Goal: Manage account settings

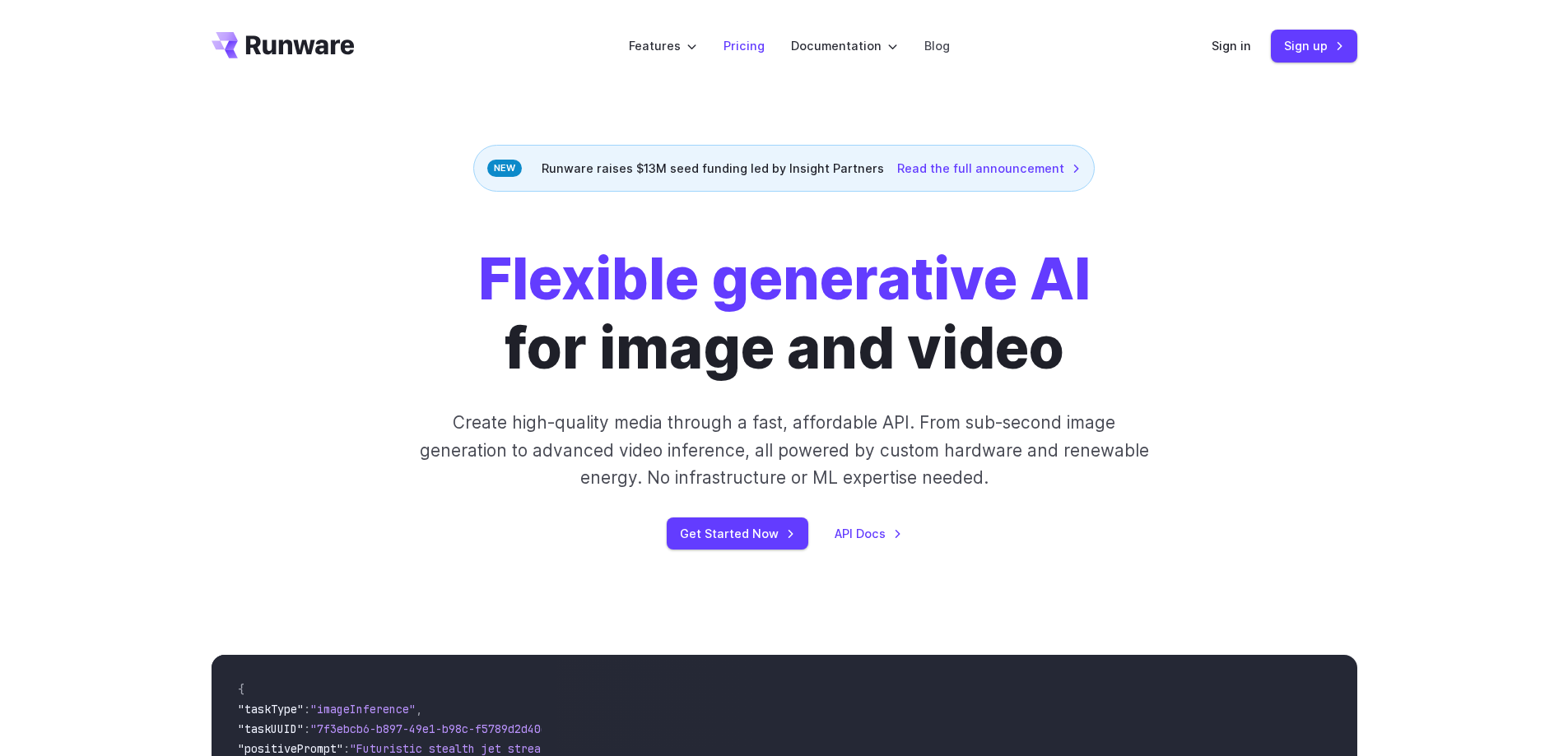
click at [743, 46] on link "Pricing" at bounding box center [744, 45] width 41 height 19
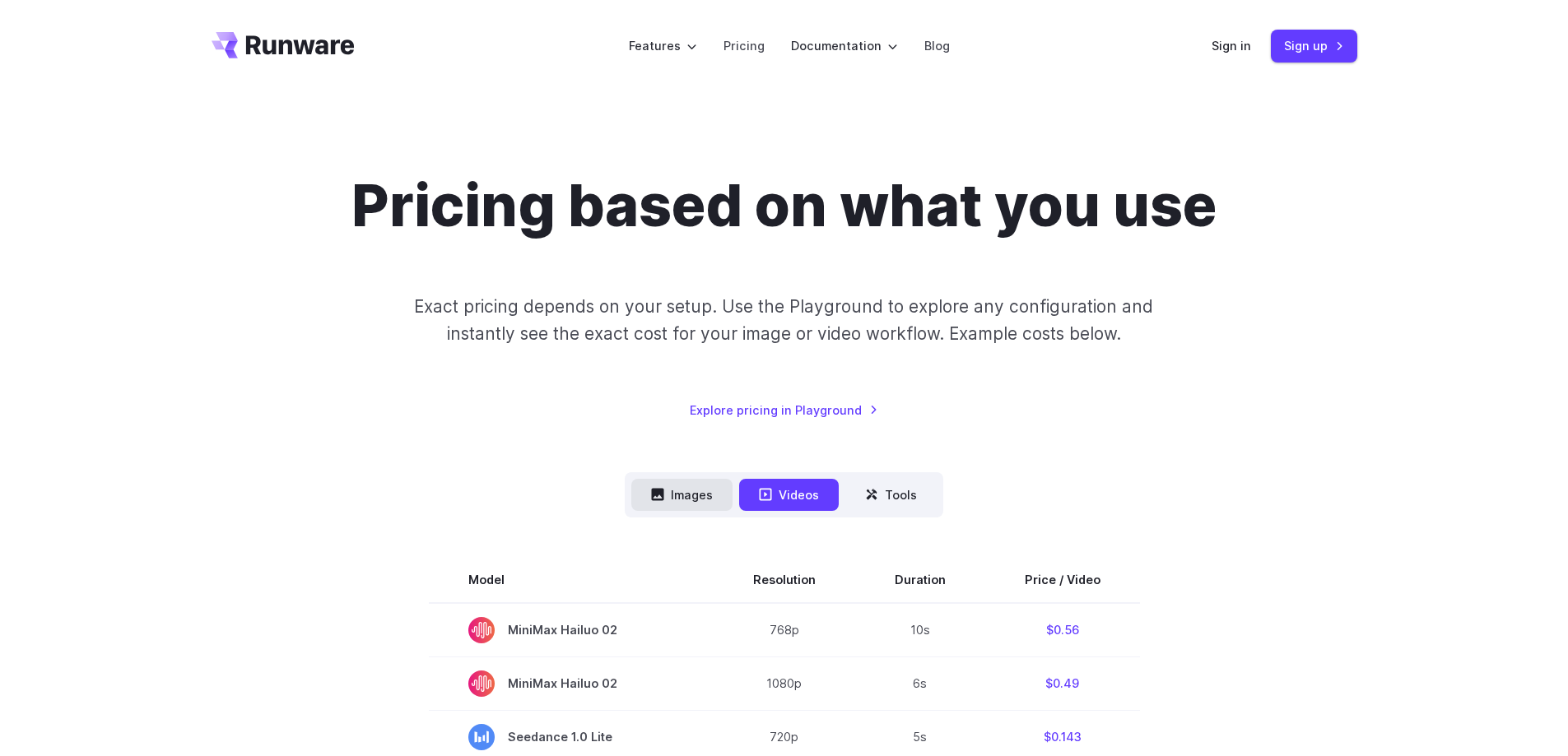
click at [679, 501] on button "Images" at bounding box center [681, 494] width 101 height 32
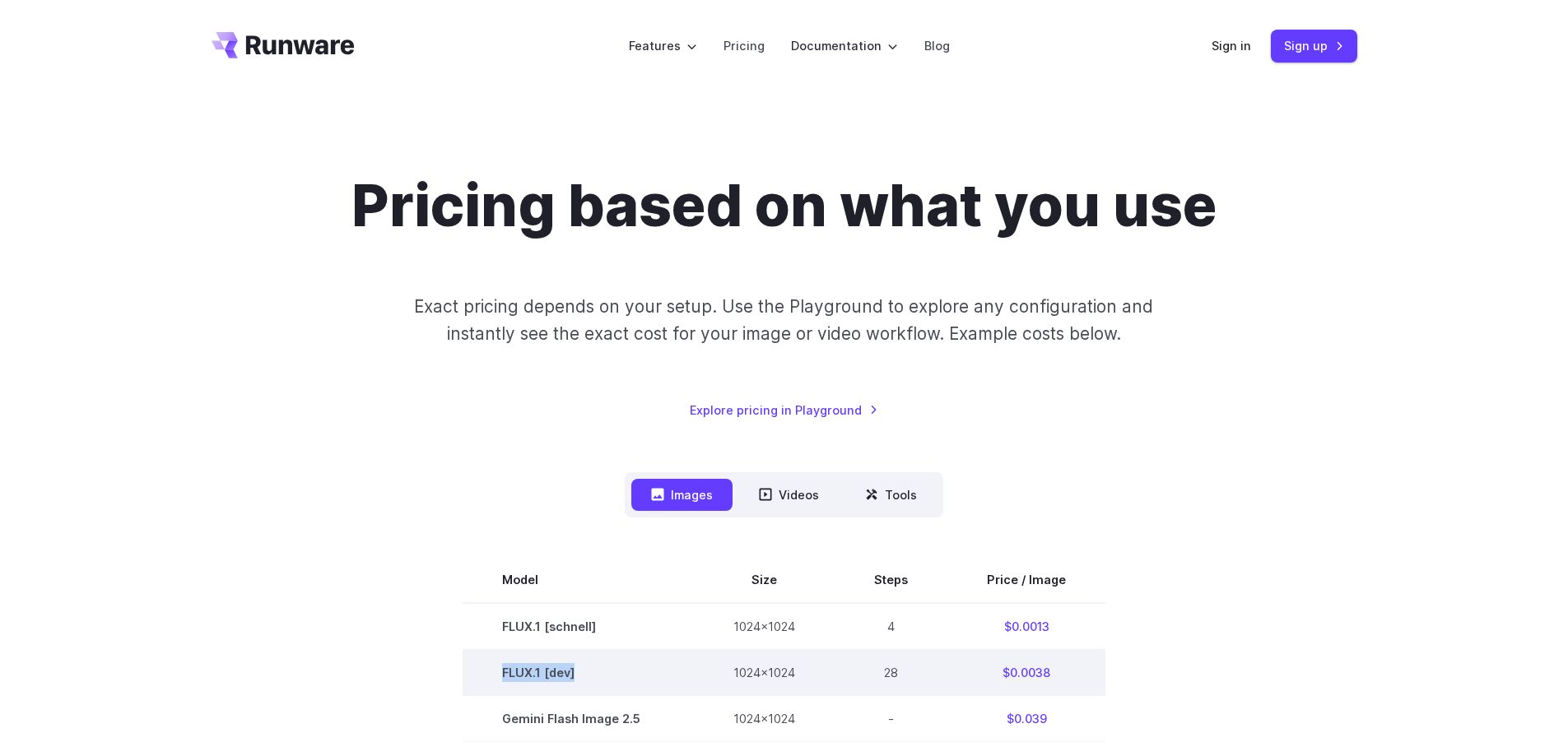
drag, startPoint x: 498, startPoint y: 670, endPoint x: 584, endPoint y: 670, distance: 86.0
click at [584, 670] on td "FLUX.1 [dev]" at bounding box center [577, 671] width 231 height 46
copy td "FLUX.1 [dev]"
drag, startPoint x: 502, startPoint y: 669, endPoint x: 584, endPoint y: 669, distance: 82.0
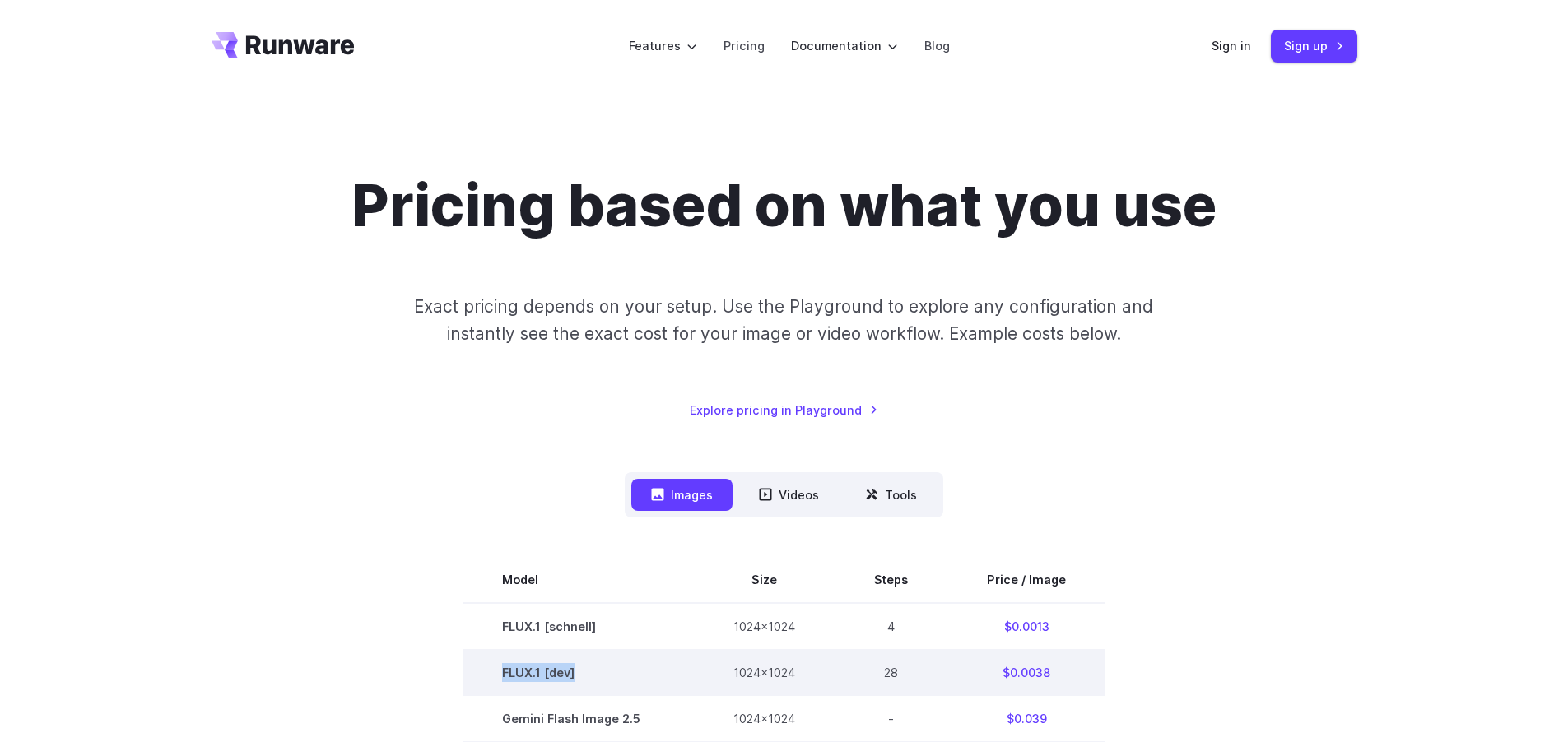
click at [584, 669] on td "FLUX.1 [dev]" at bounding box center [577, 671] width 231 height 46
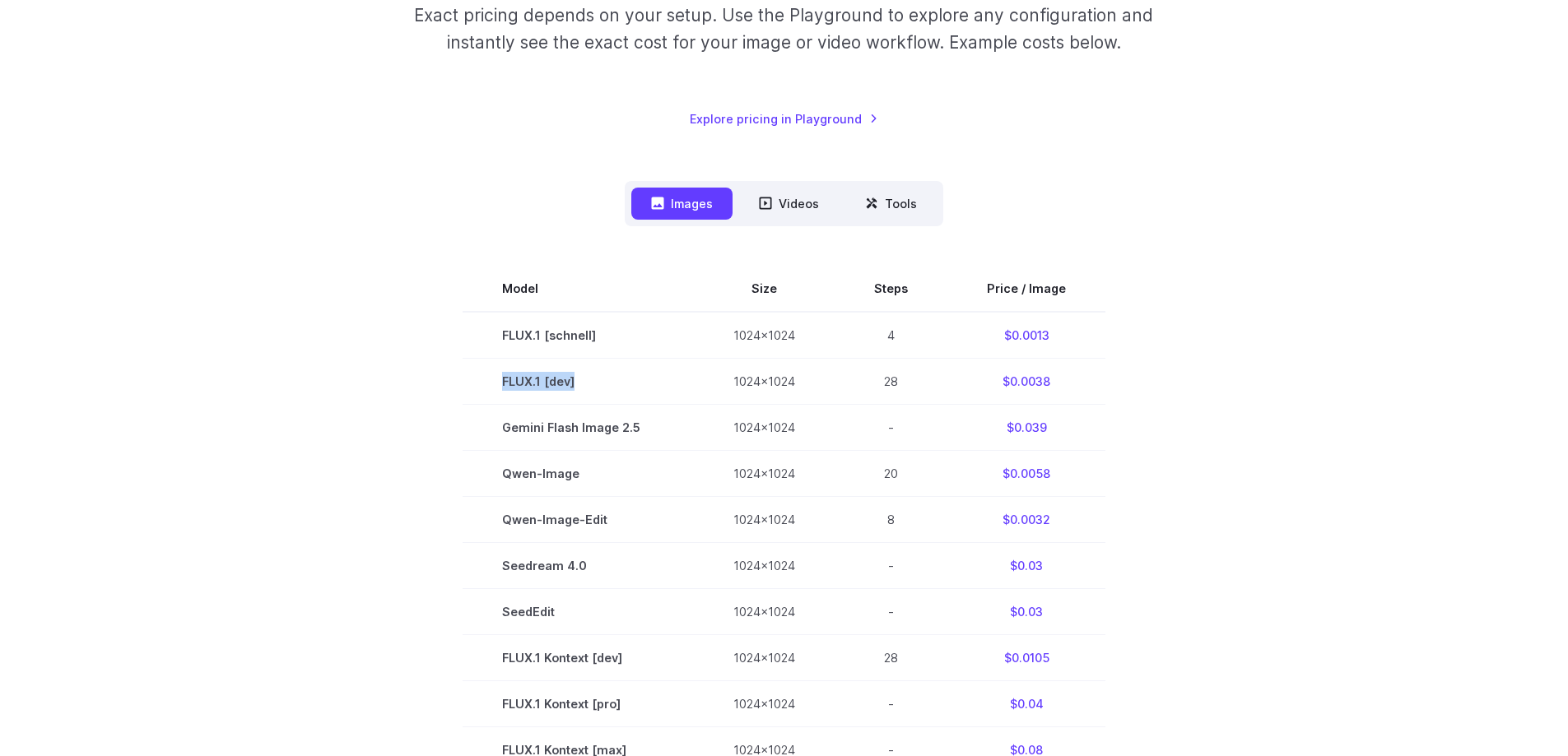
scroll to position [329, 0]
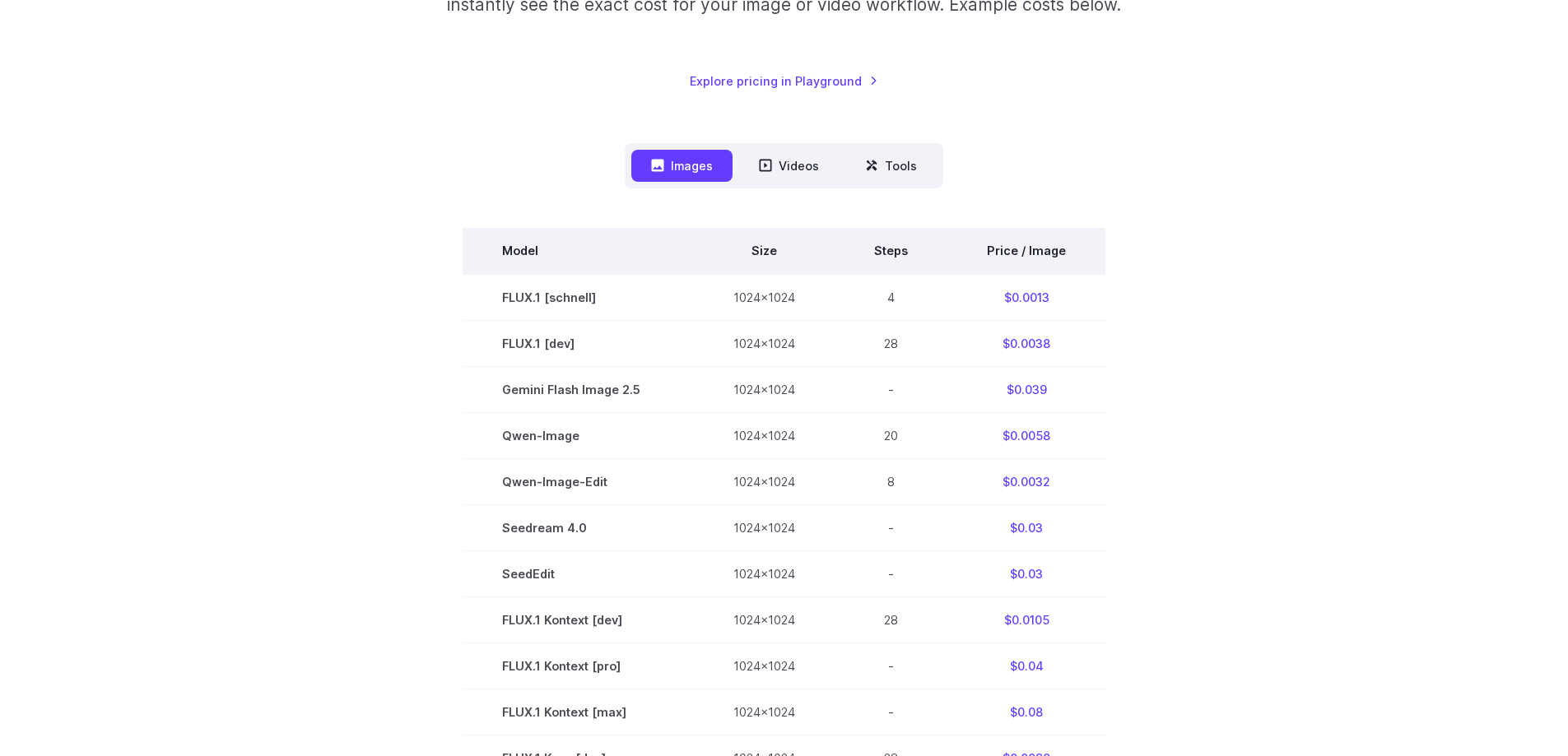
click at [1021, 253] on th "Price / Image" at bounding box center [1025, 251] width 158 height 46
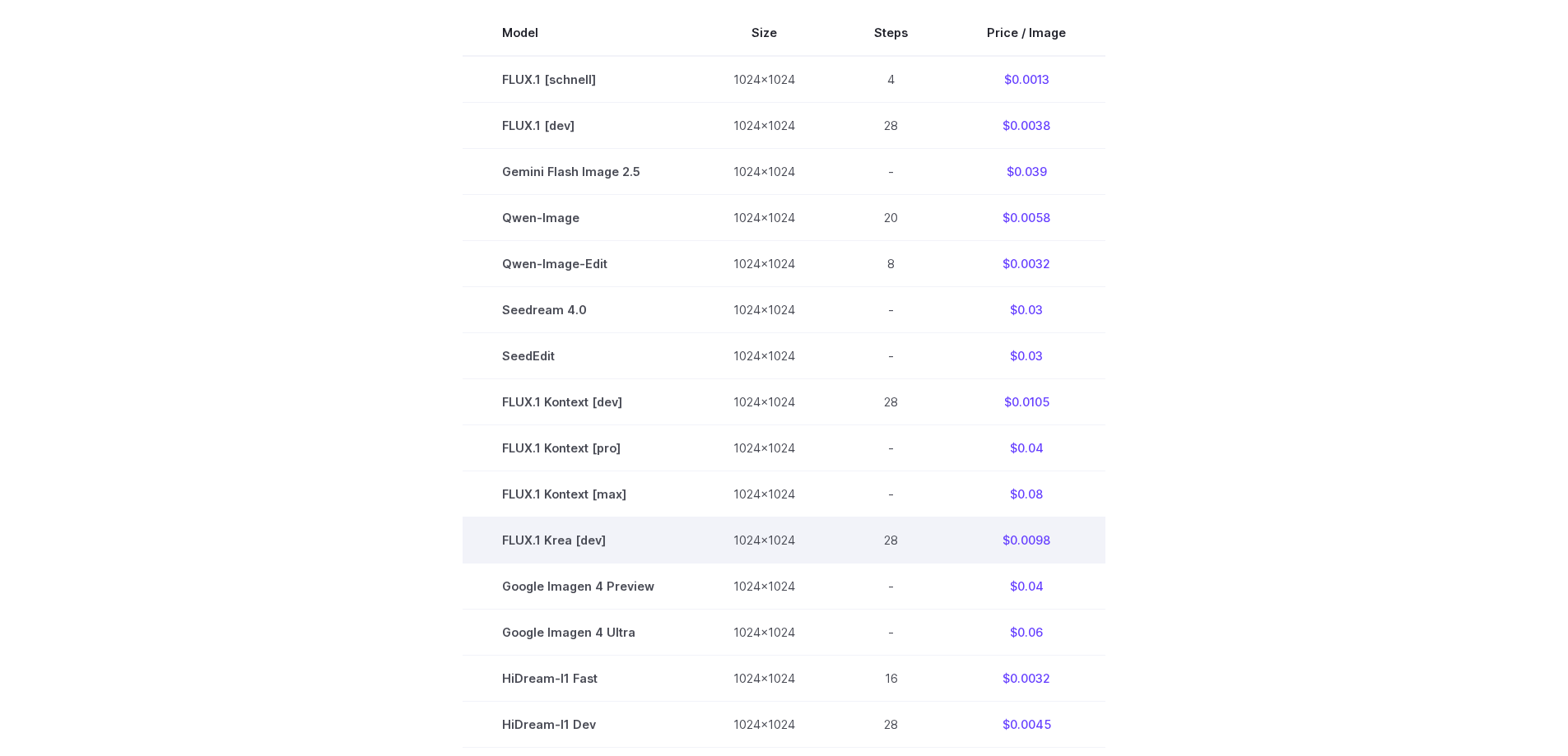
scroll to position [576, 0]
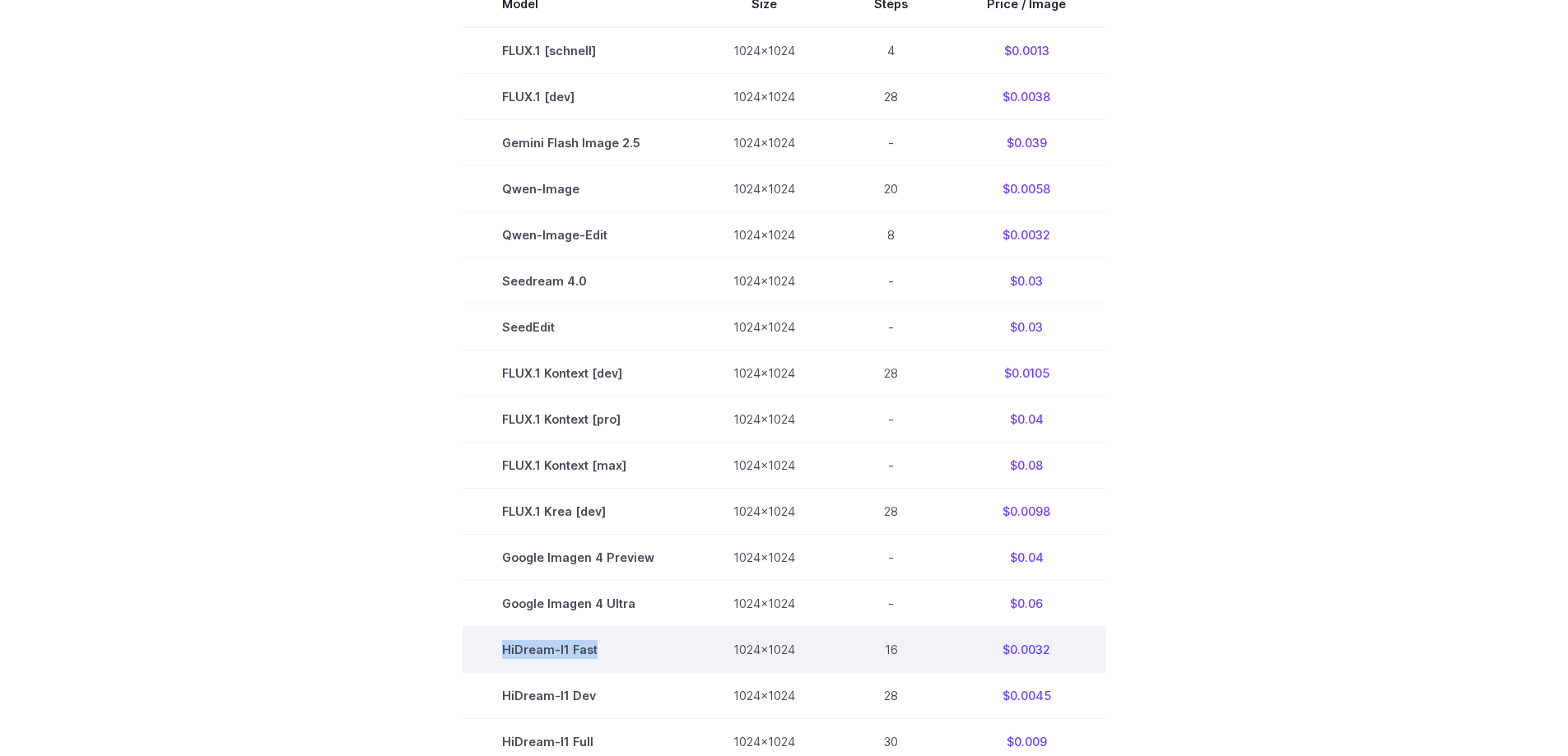
drag, startPoint x: 598, startPoint y: 651, endPoint x: 505, endPoint y: 647, distance: 93.1
click at [505, 647] on td "HiDream-I1 Fast" at bounding box center [577, 650] width 231 height 46
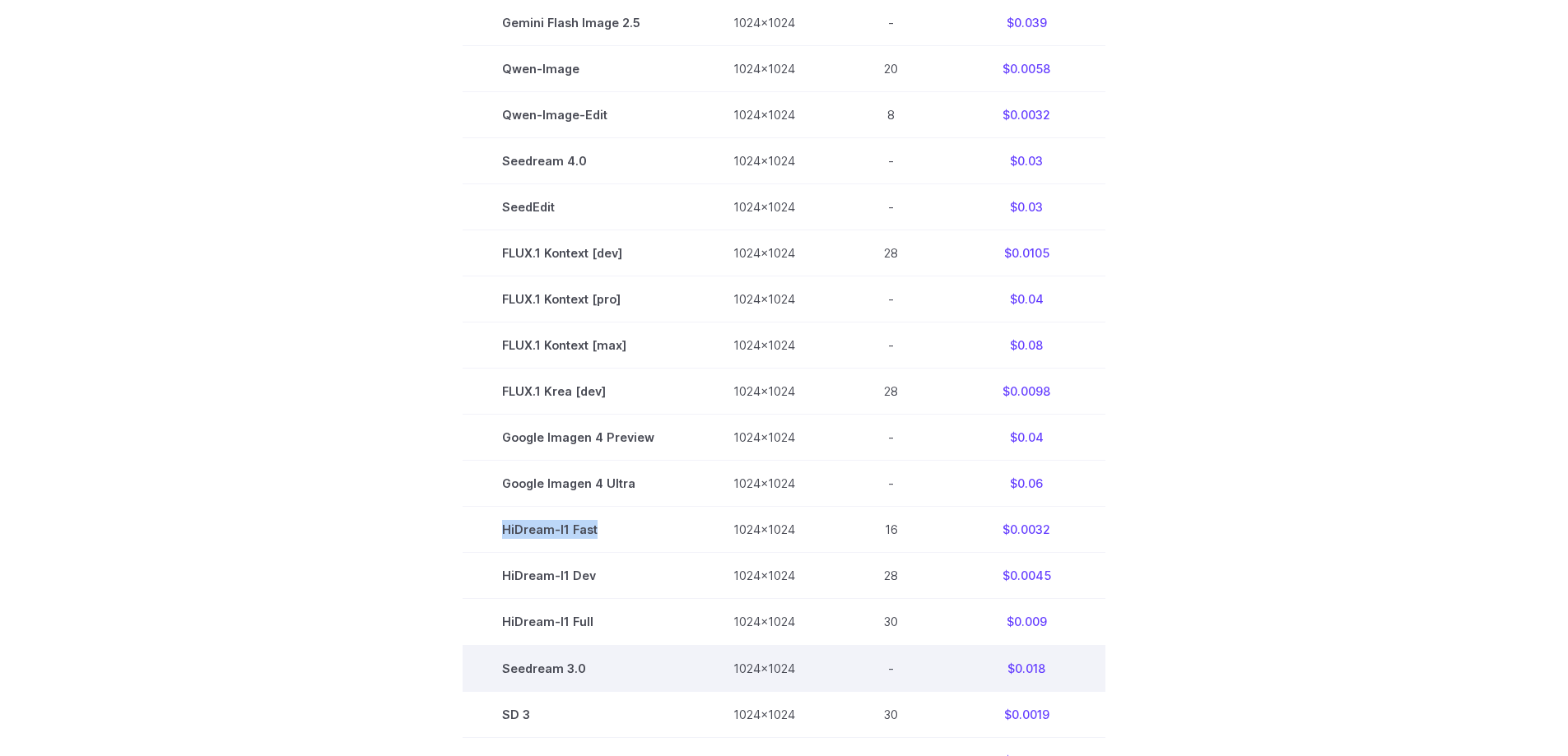
scroll to position [740, 0]
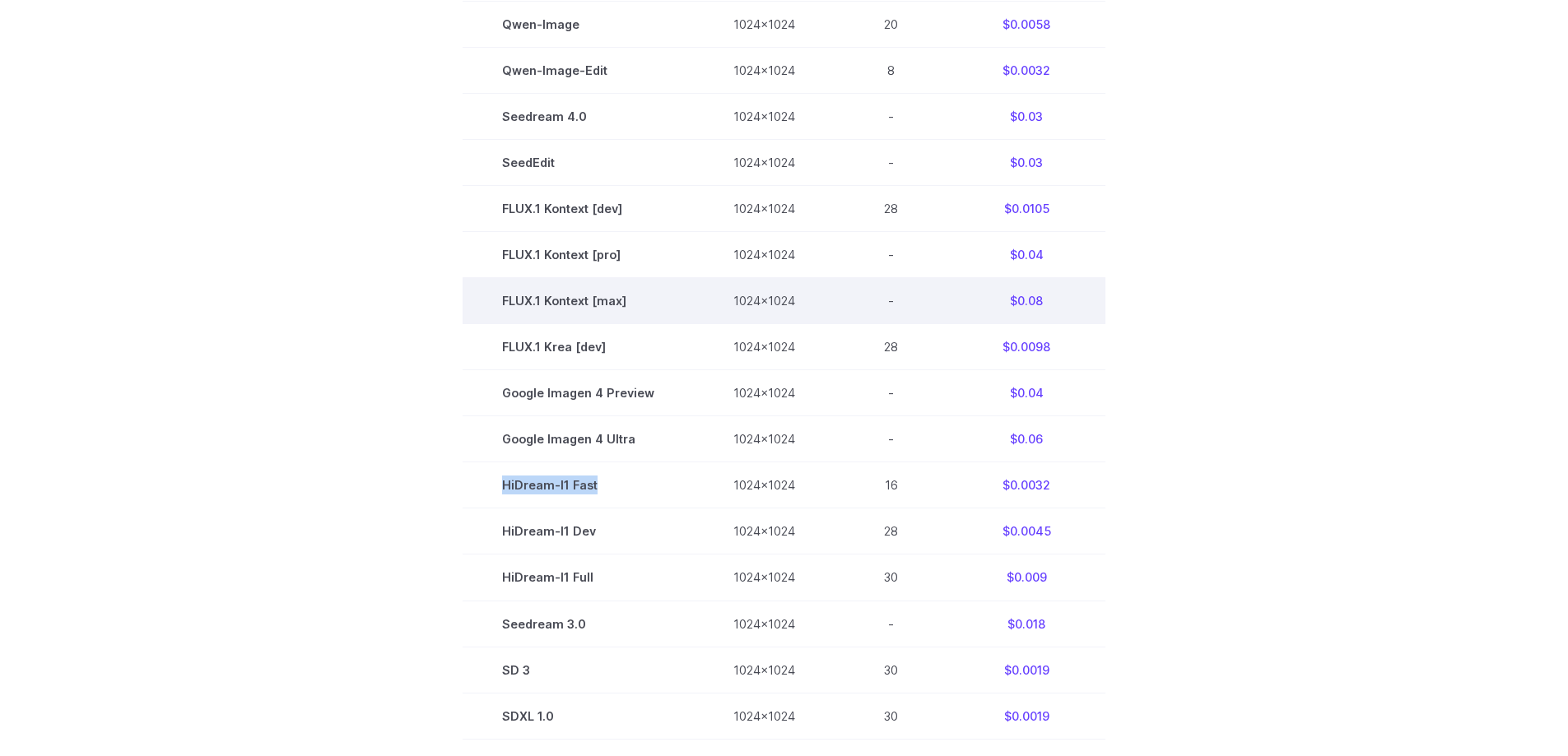
copy td "HiDream-I1 Fast"
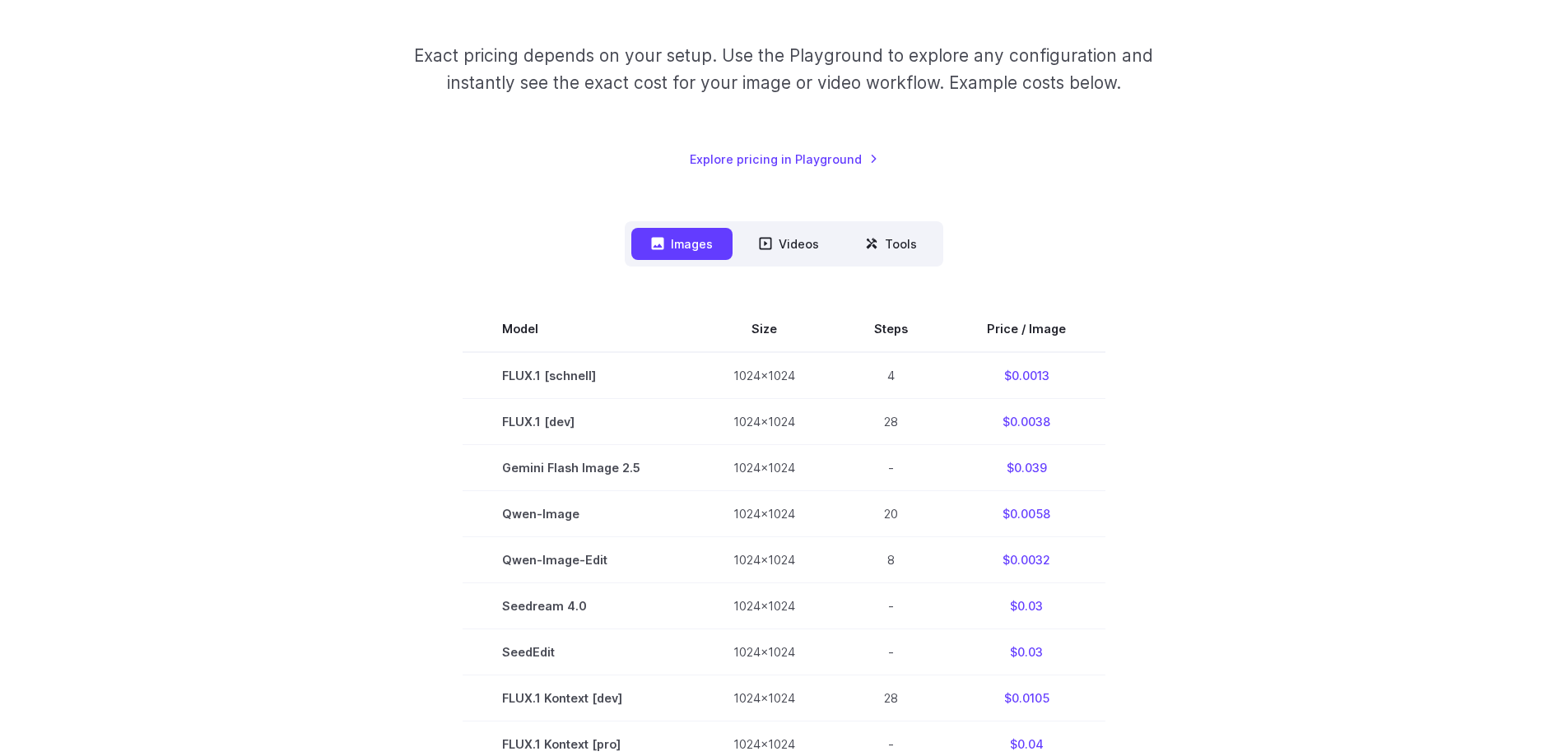
scroll to position [0, 0]
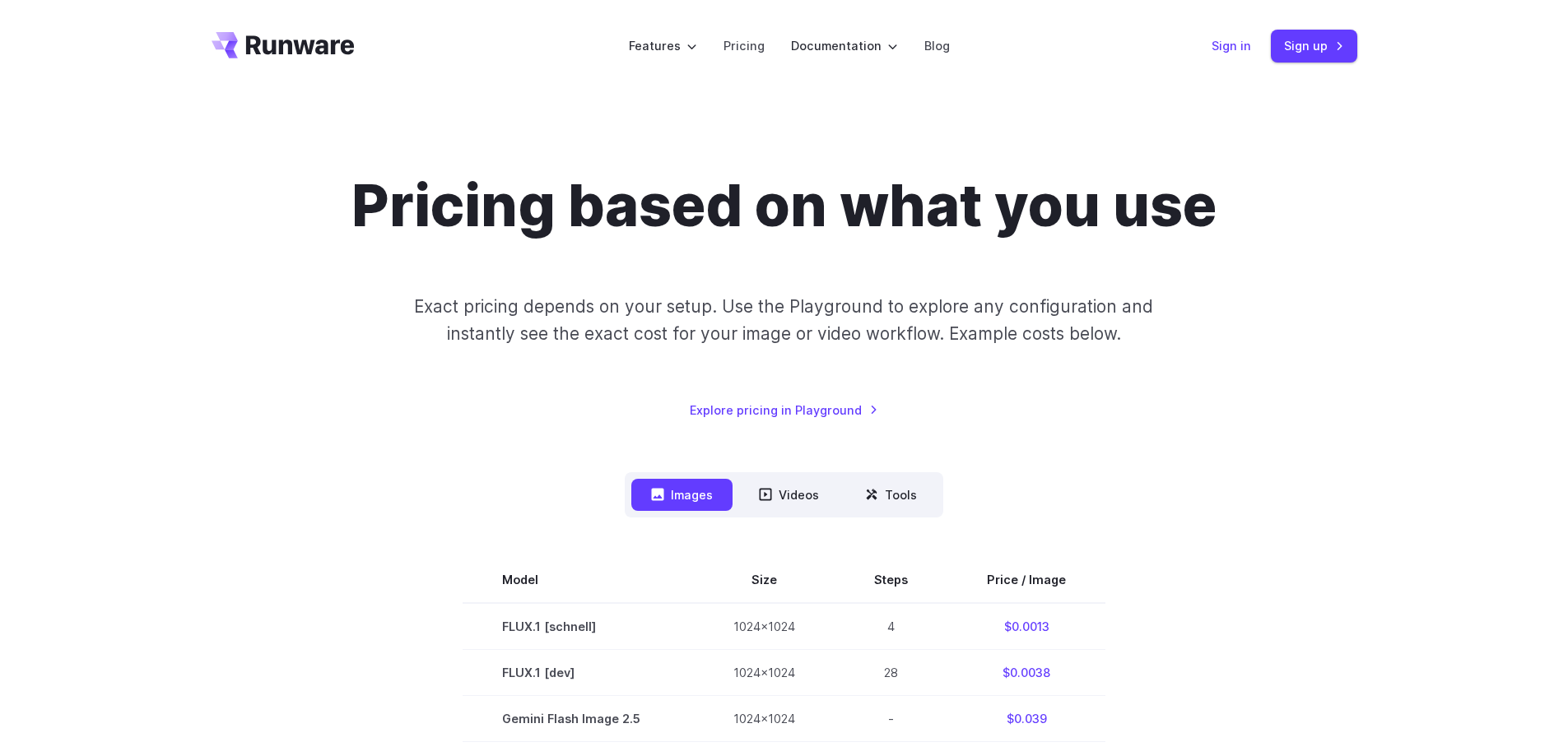
click at [1229, 48] on link "Sign in" at bounding box center [1231, 45] width 39 height 19
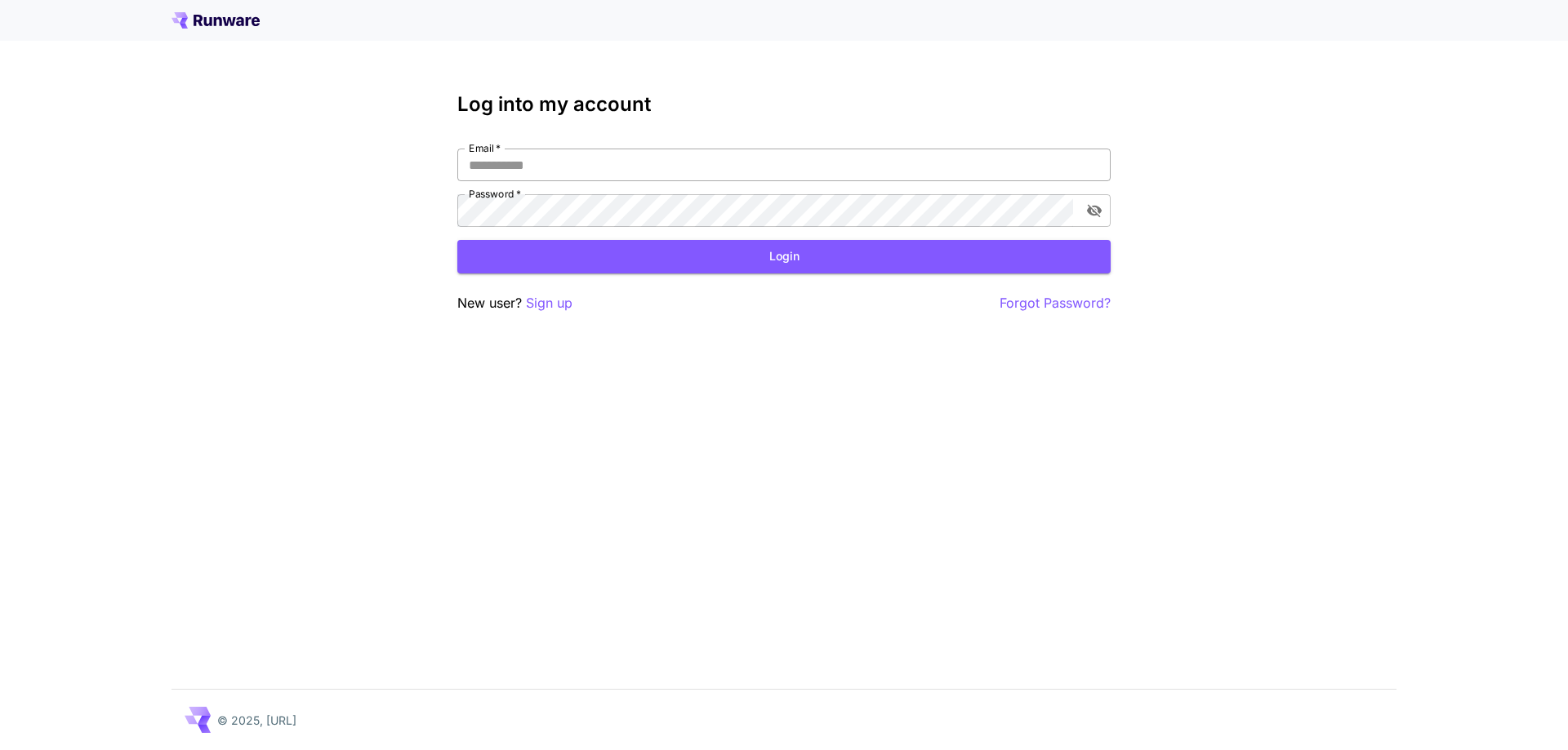
click at [692, 158] on input "Email   *" at bounding box center [784, 164] width 654 height 32
type input "**********"
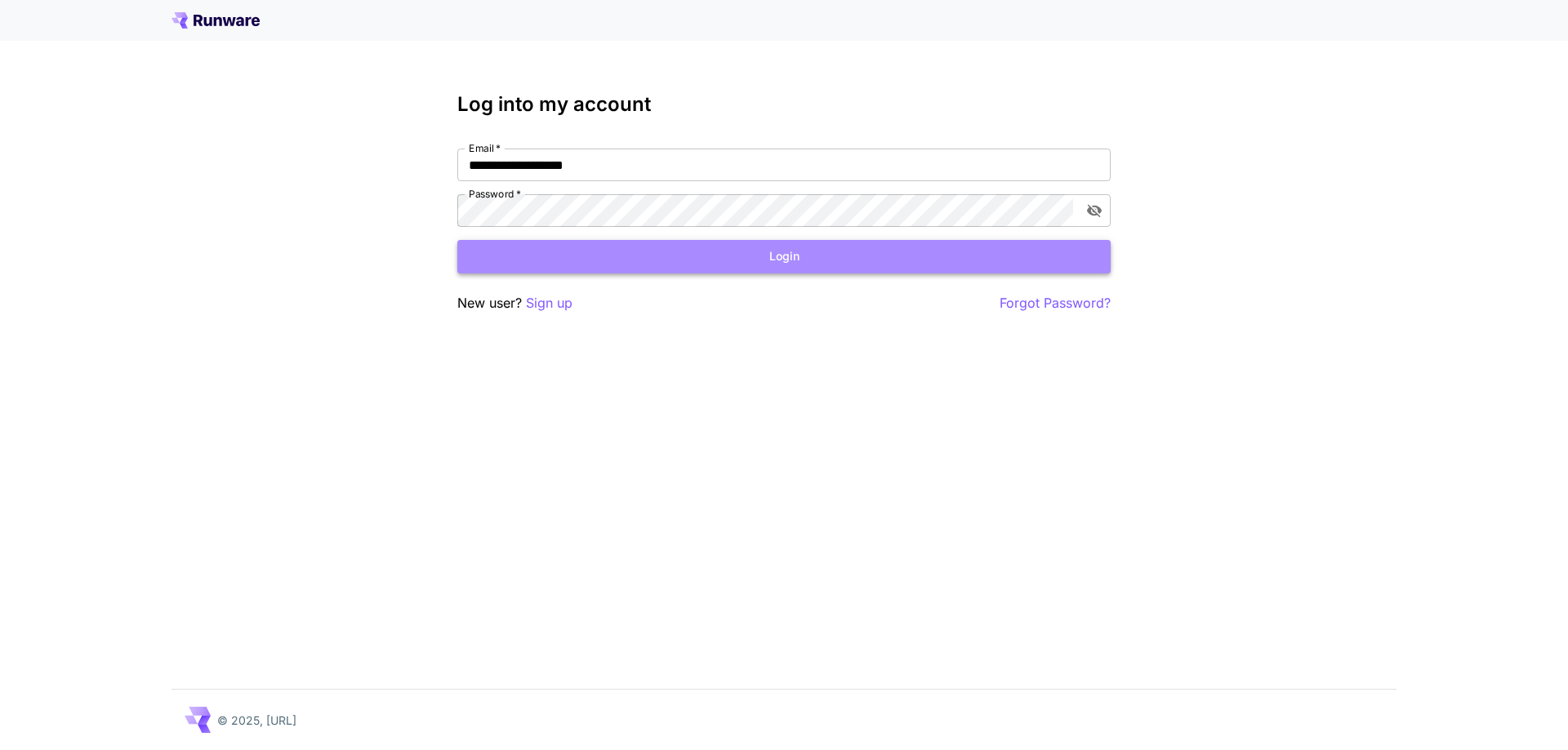
click at [784, 266] on button "Login" at bounding box center [784, 257] width 654 height 33
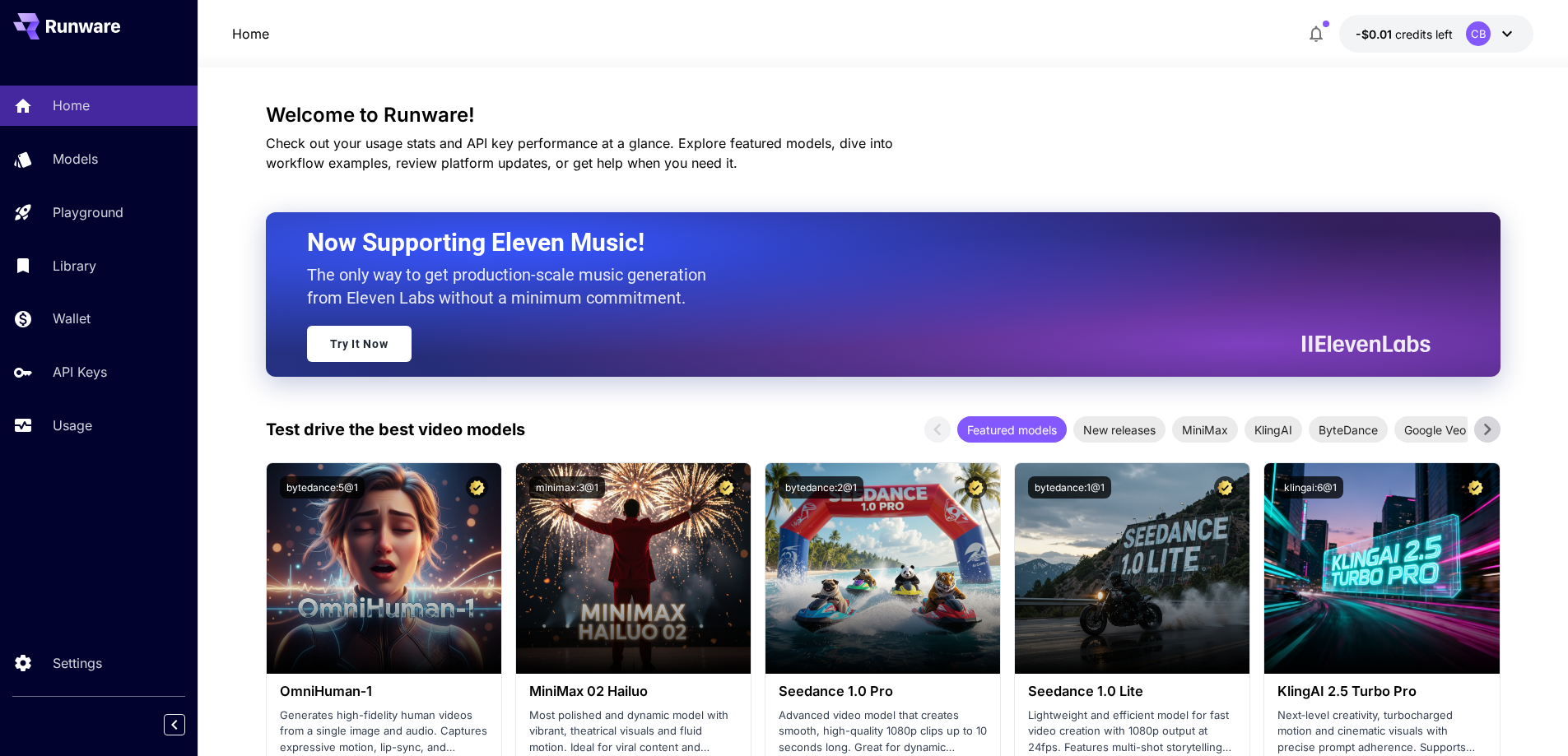
click at [1497, 35] on icon at bounding box center [1507, 33] width 20 height 20
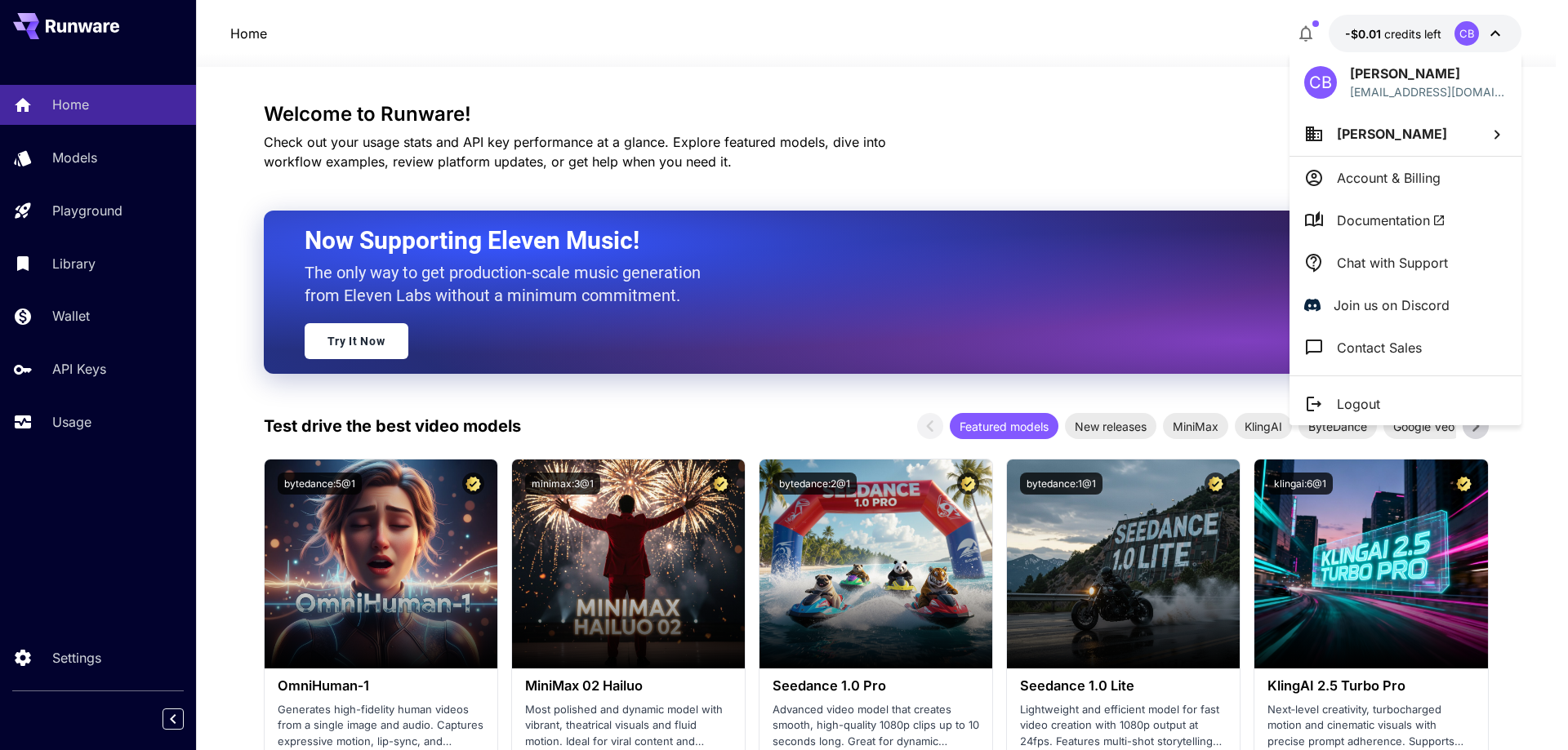
click at [1411, 178] on p "Account & Billing" at bounding box center [1388, 178] width 103 height 20
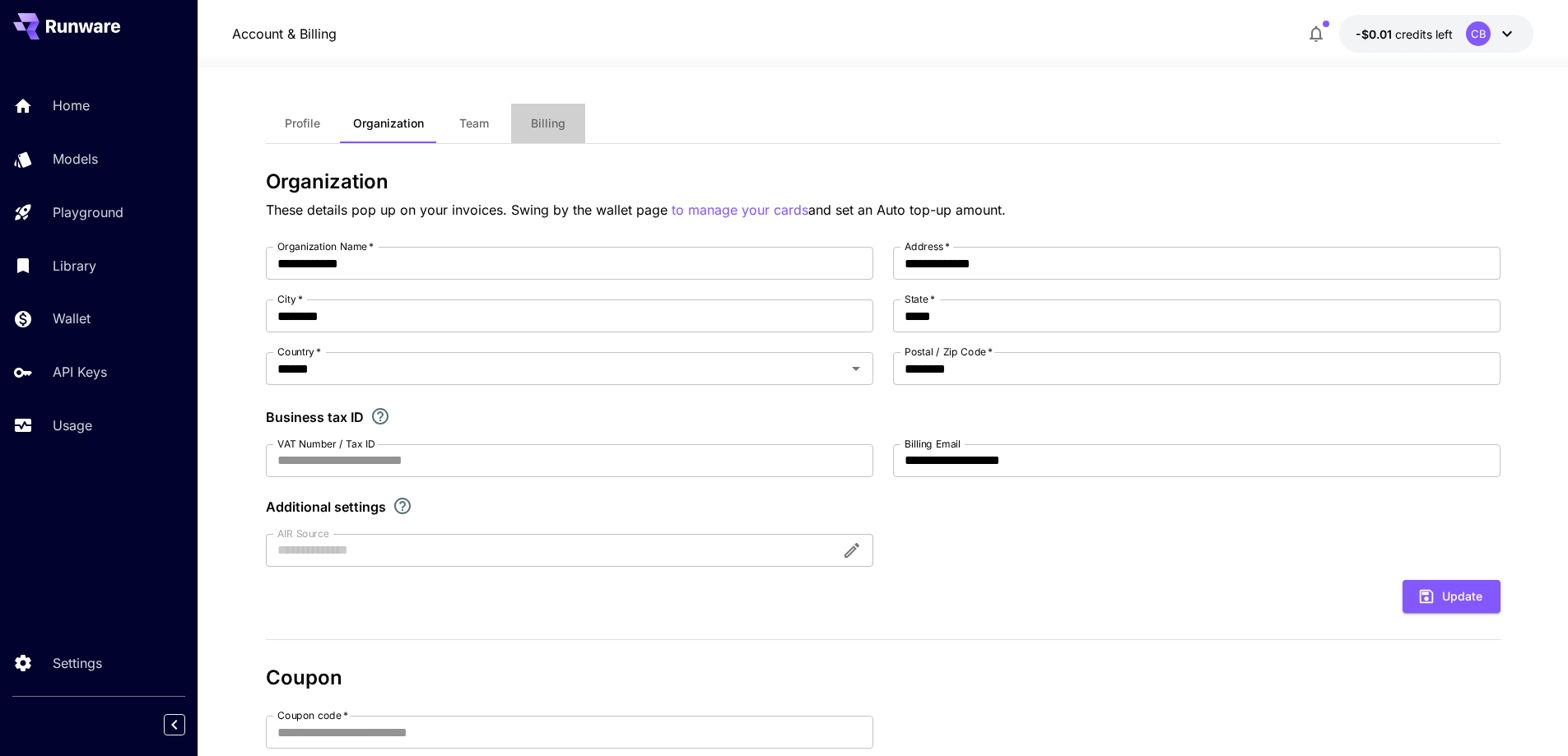
click at [541, 123] on span "Billing" at bounding box center [548, 123] width 34 height 15
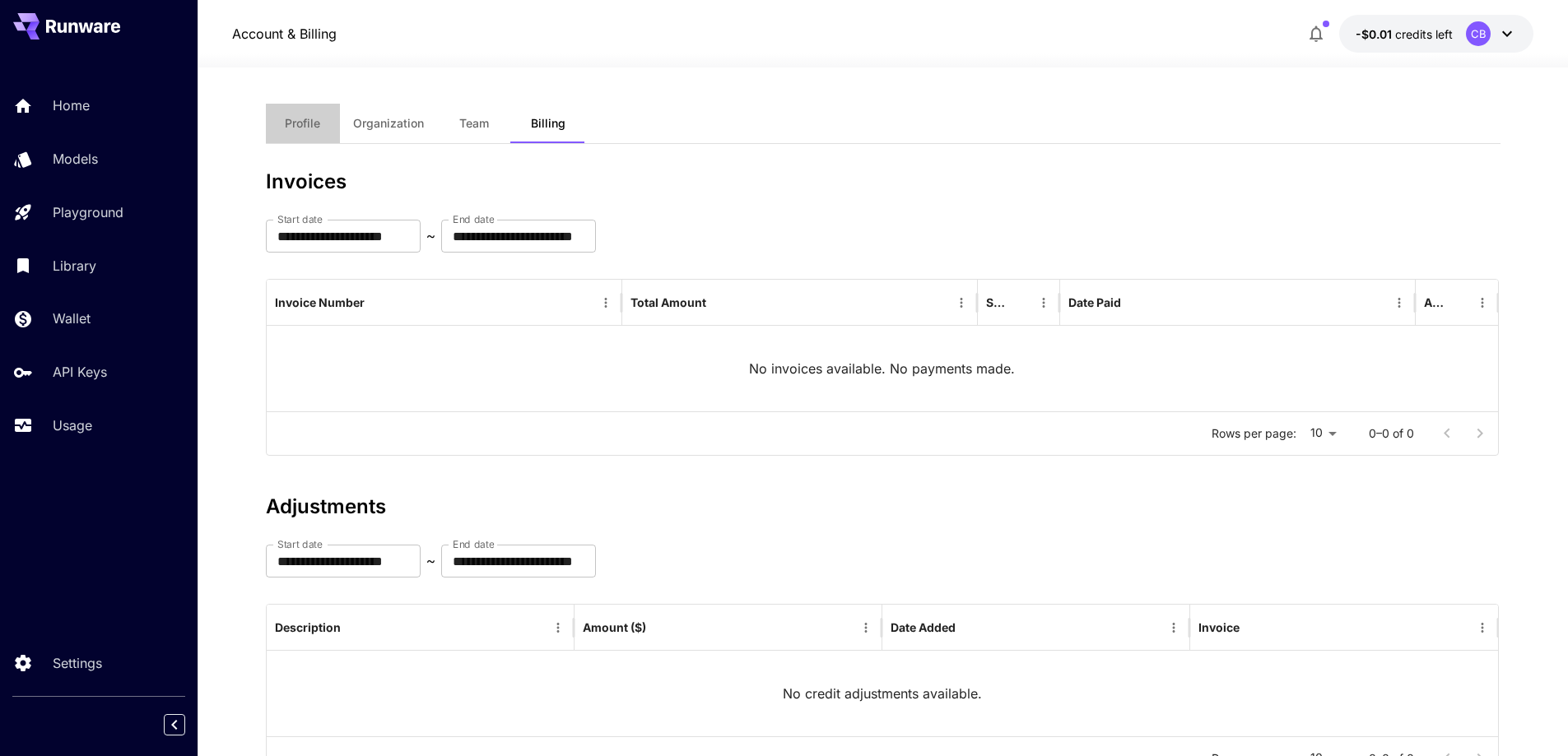
click at [301, 114] on button "Profile" at bounding box center [302, 123] width 74 height 39
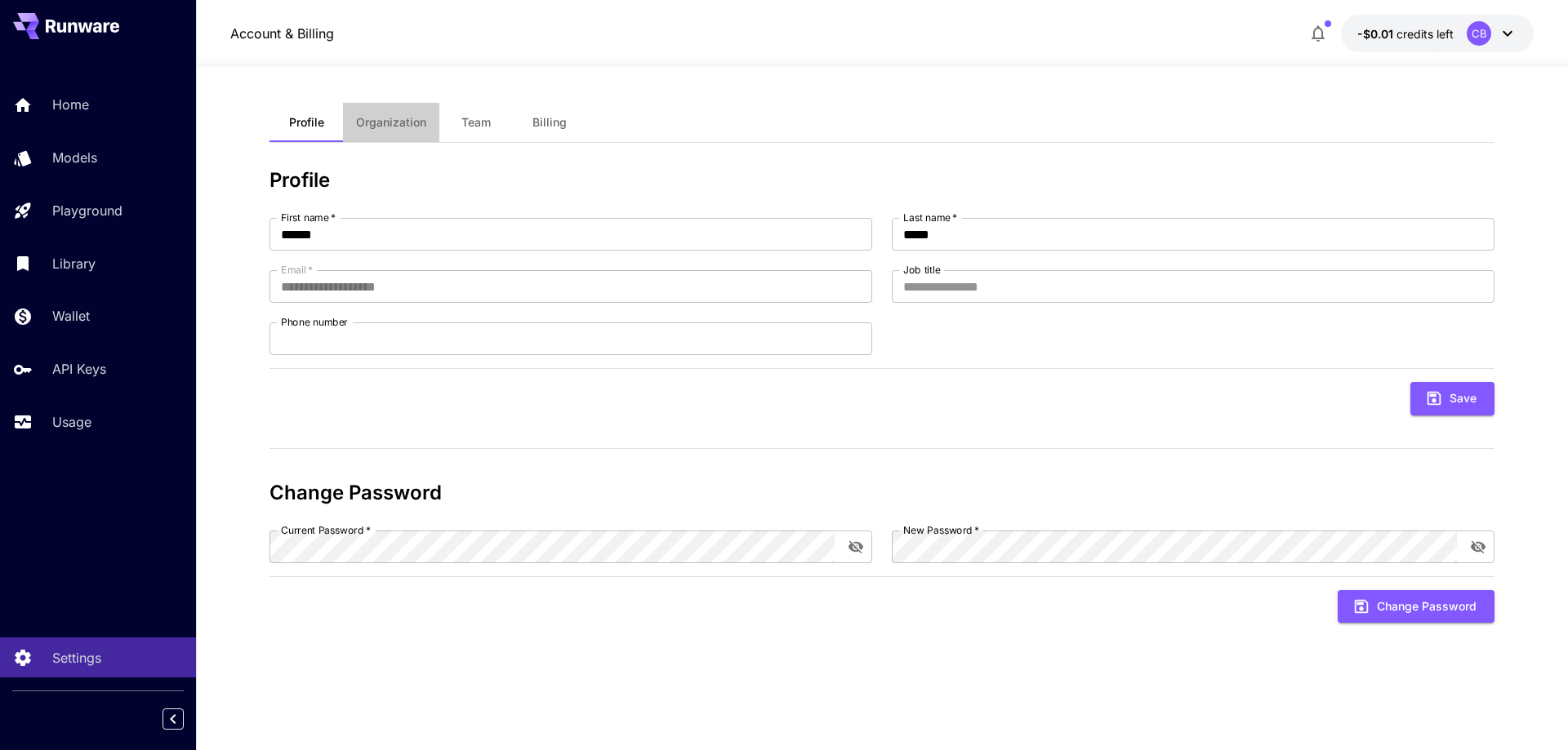
click at [386, 123] on span "Organization" at bounding box center [391, 122] width 70 height 15
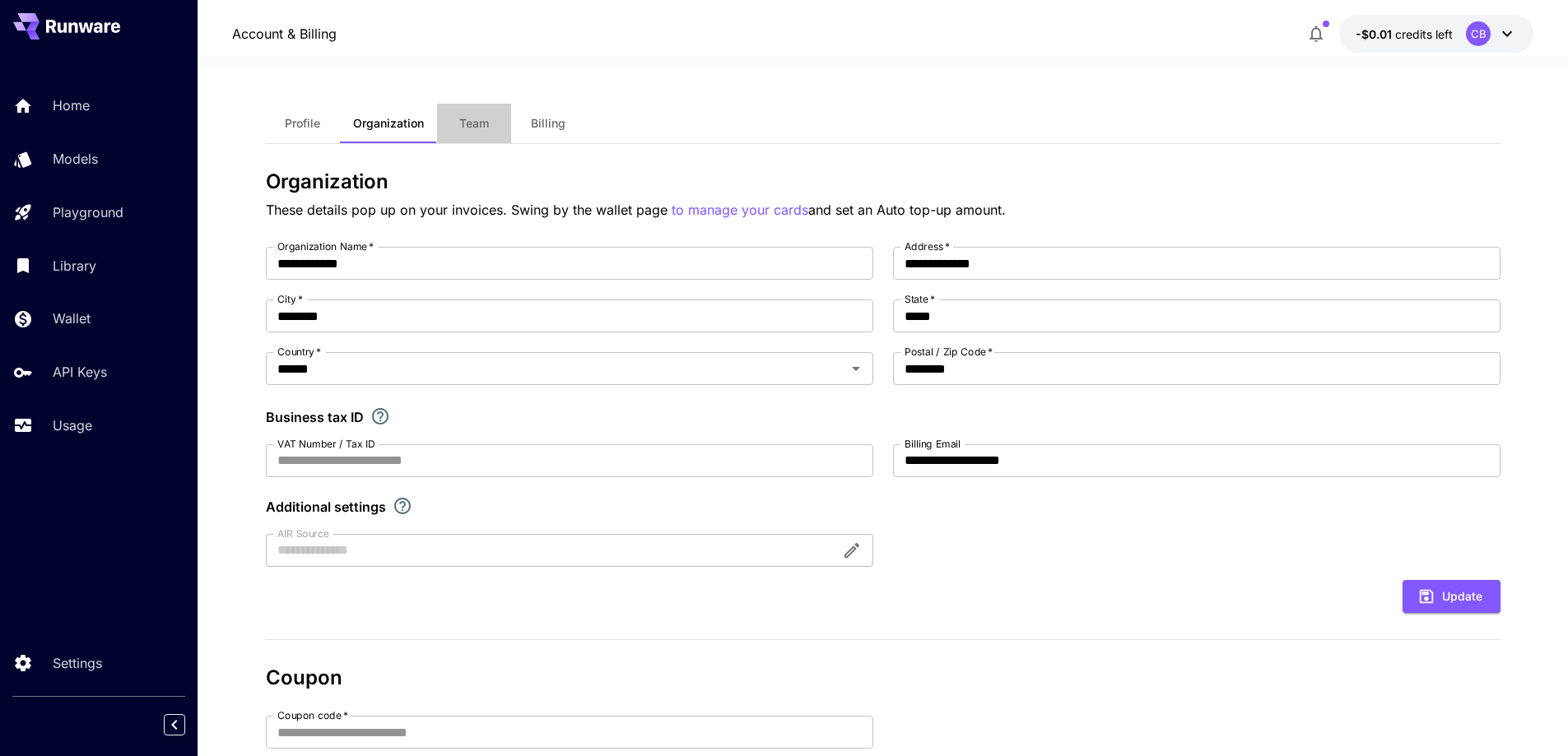
click at [464, 124] on span "Team" at bounding box center [474, 123] width 29 height 15
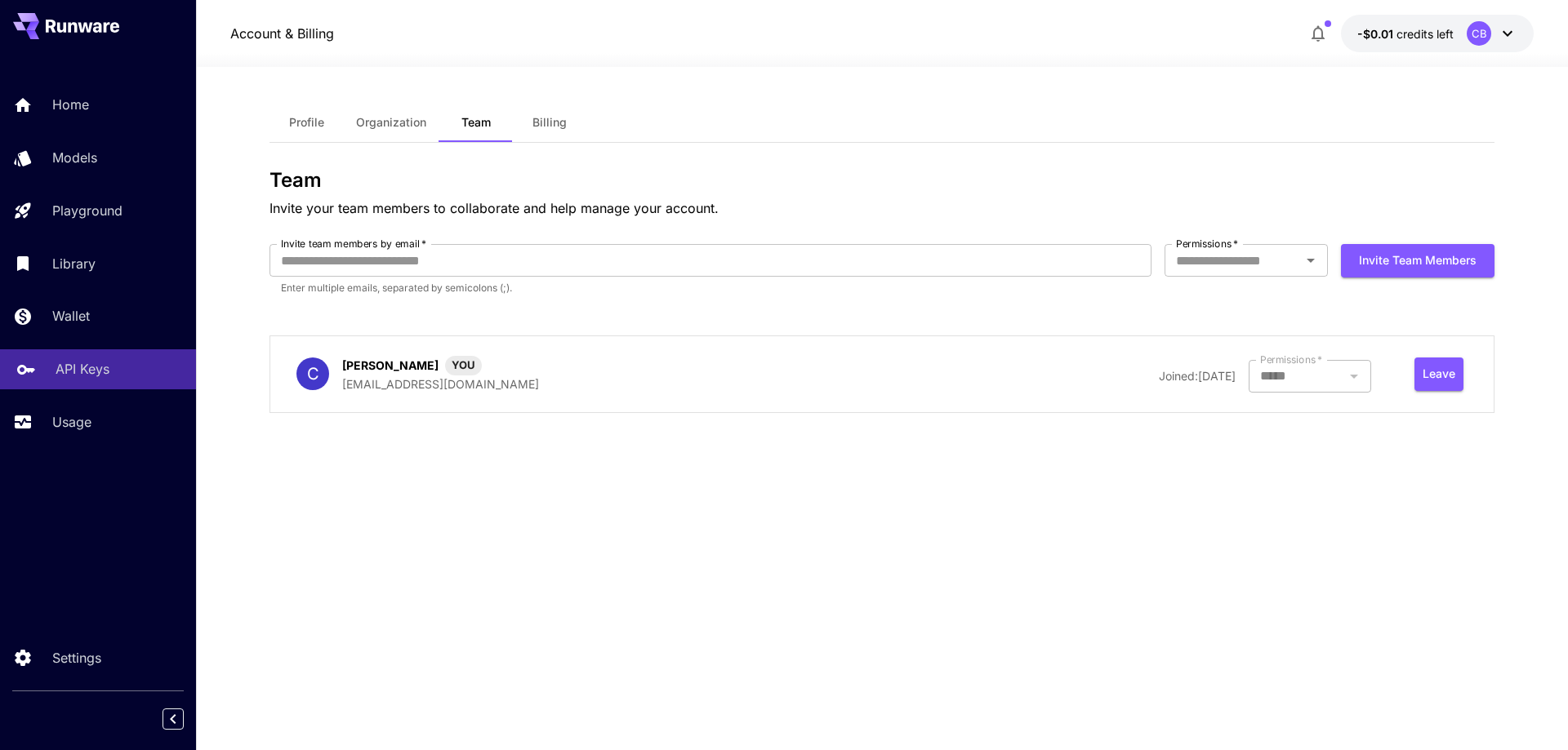
click at [78, 370] on p "API Keys" at bounding box center [82, 369] width 54 height 20
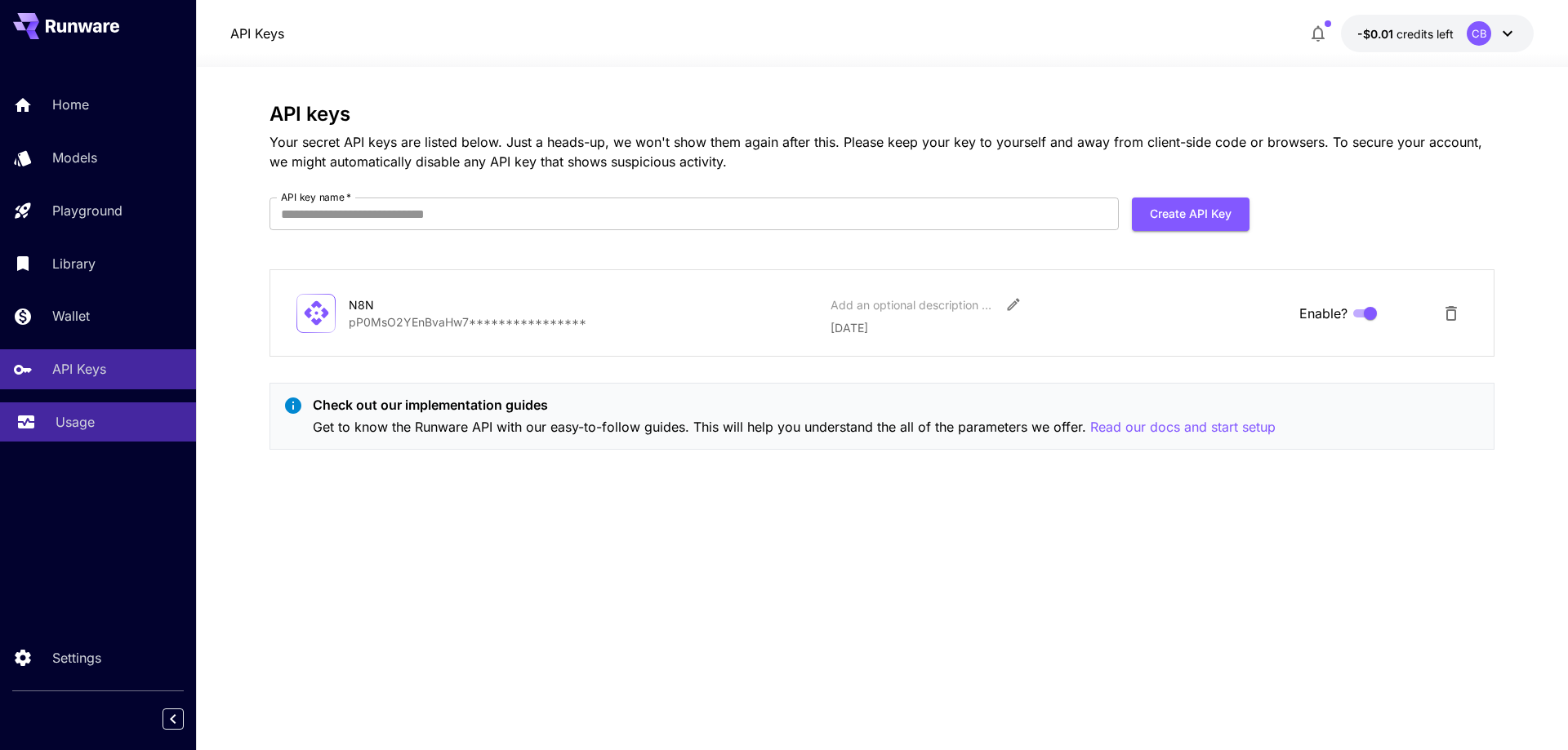
click at [72, 428] on p "Usage" at bounding box center [75, 422] width 39 height 20
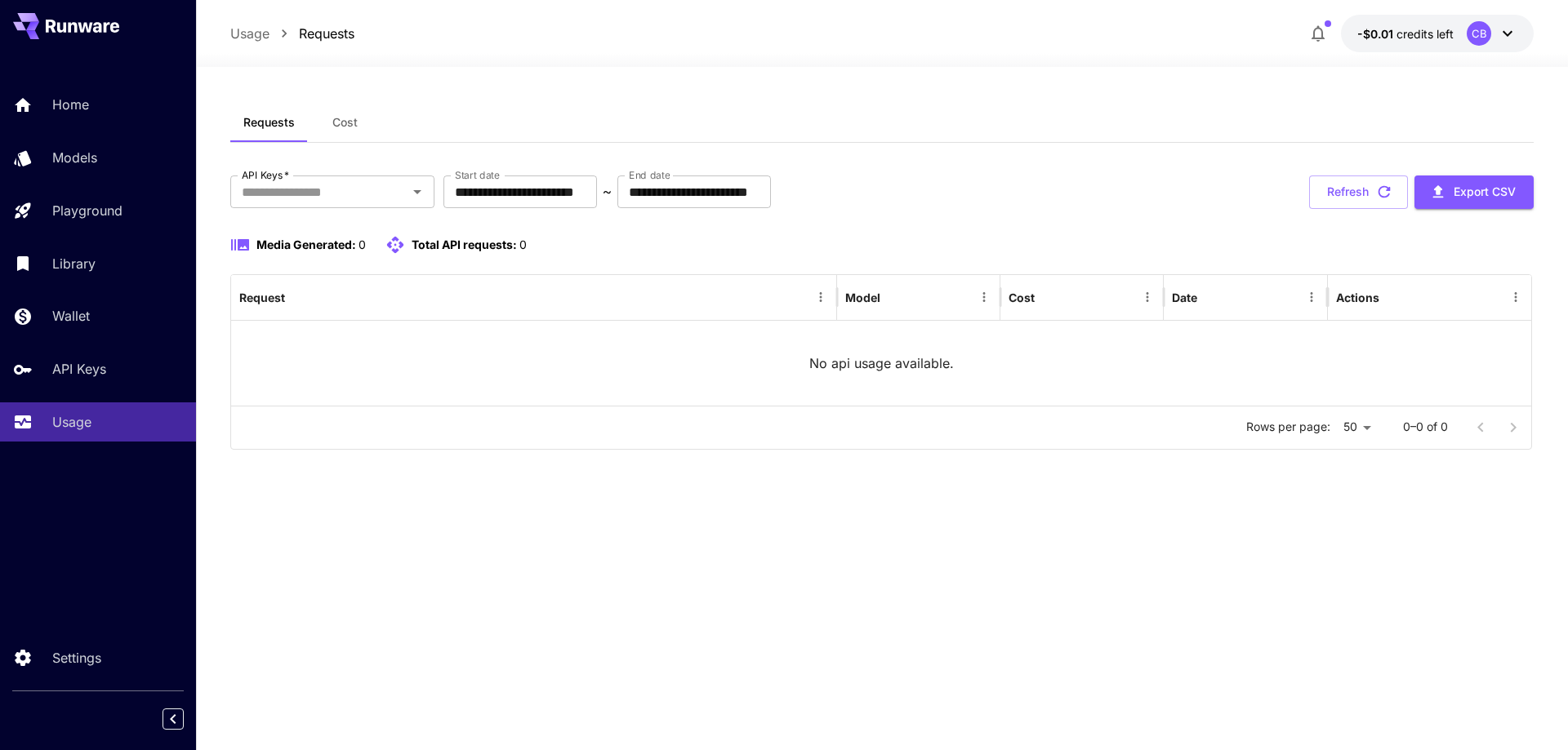
click at [348, 126] on span "Cost" at bounding box center [345, 122] width 25 height 15
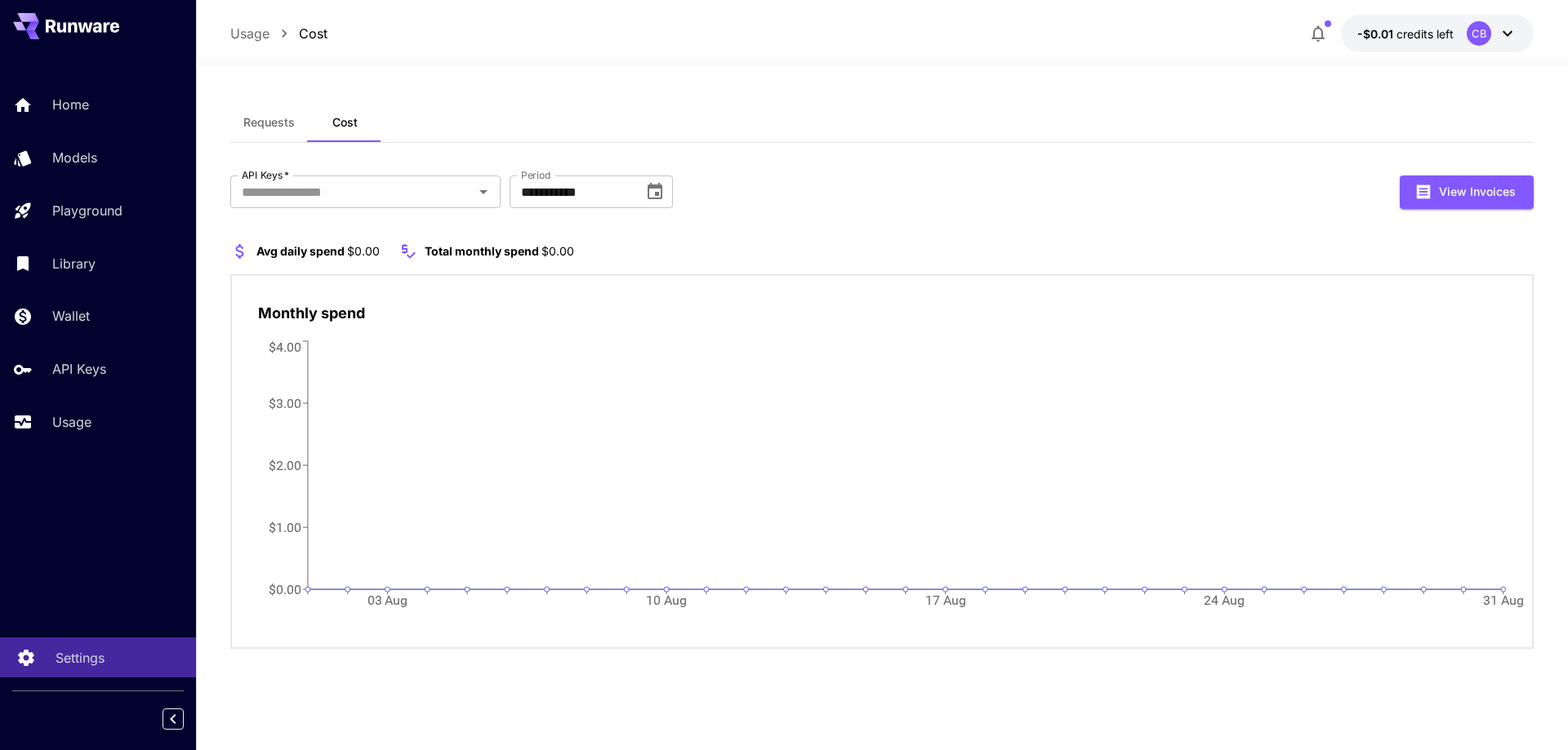
click at [66, 661] on p "Settings" at bounding box center [80, 658] width 49 height 20
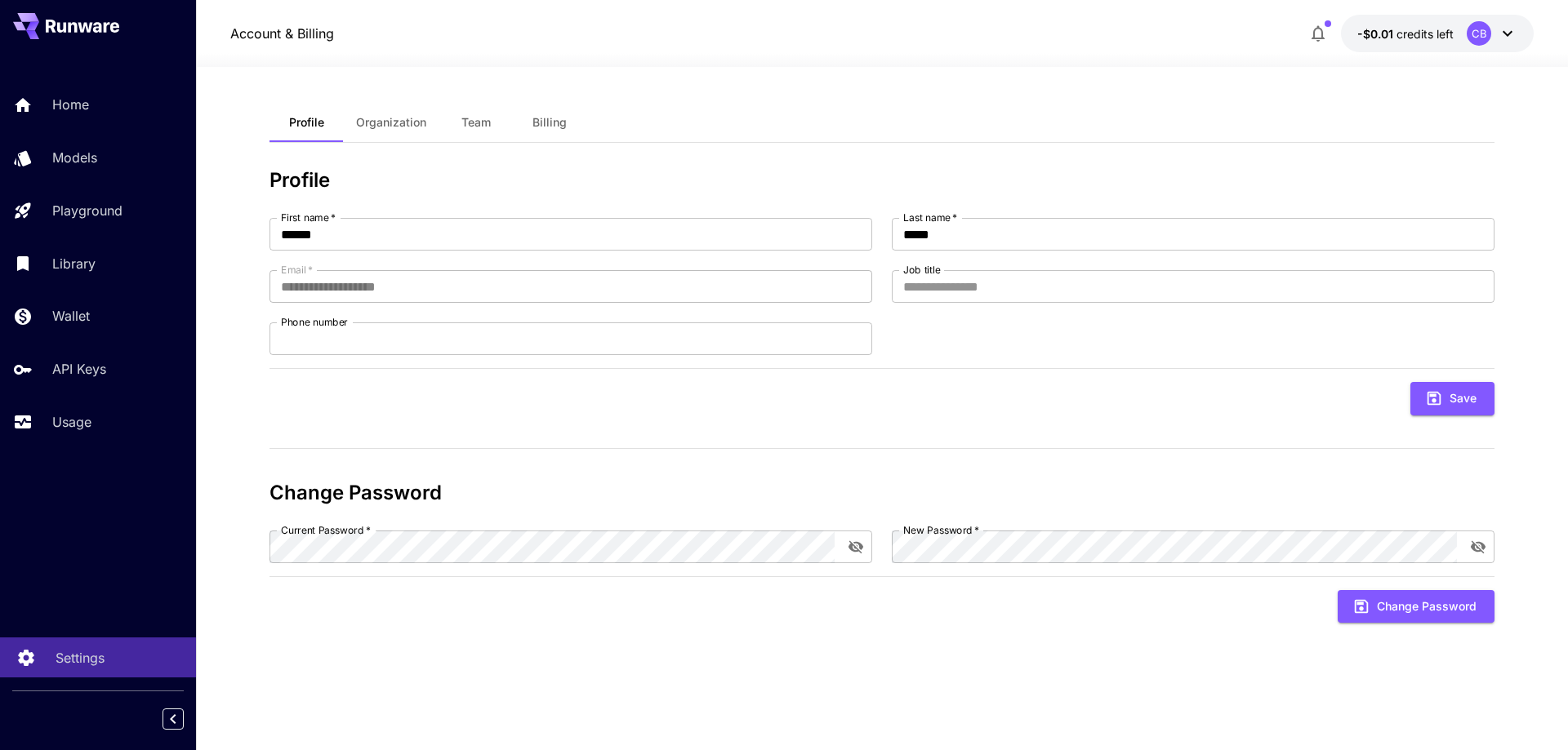
click at [20, 657] on icon at bounding box center [25, 652] width 16 height 17
click at [375, 133] on button "Organization" at bounding box center [391, 122] width 97 height 39
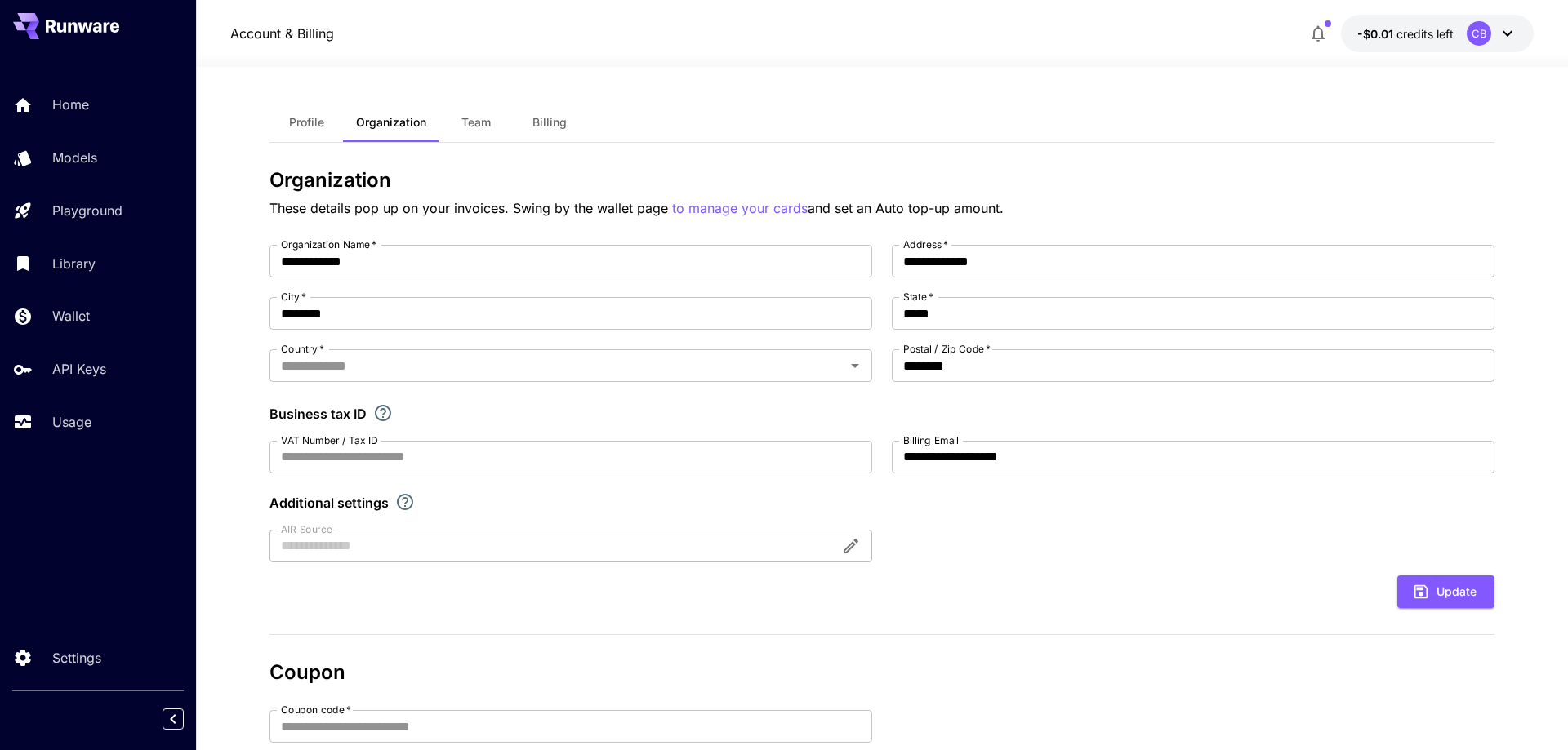
type input "******"
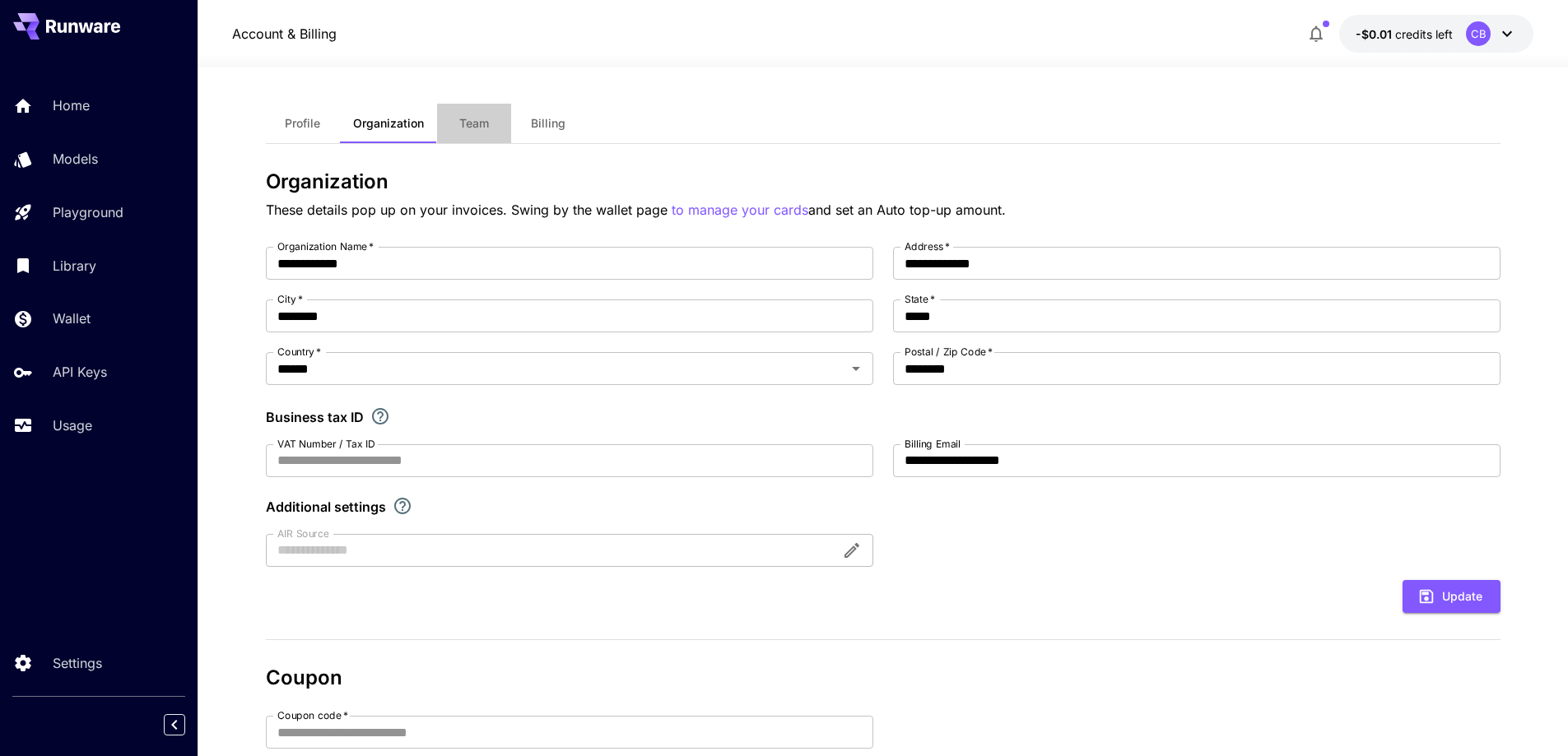
click at [482, 126] on span "Team" at bounding box center [474, 123] width 29 height 15
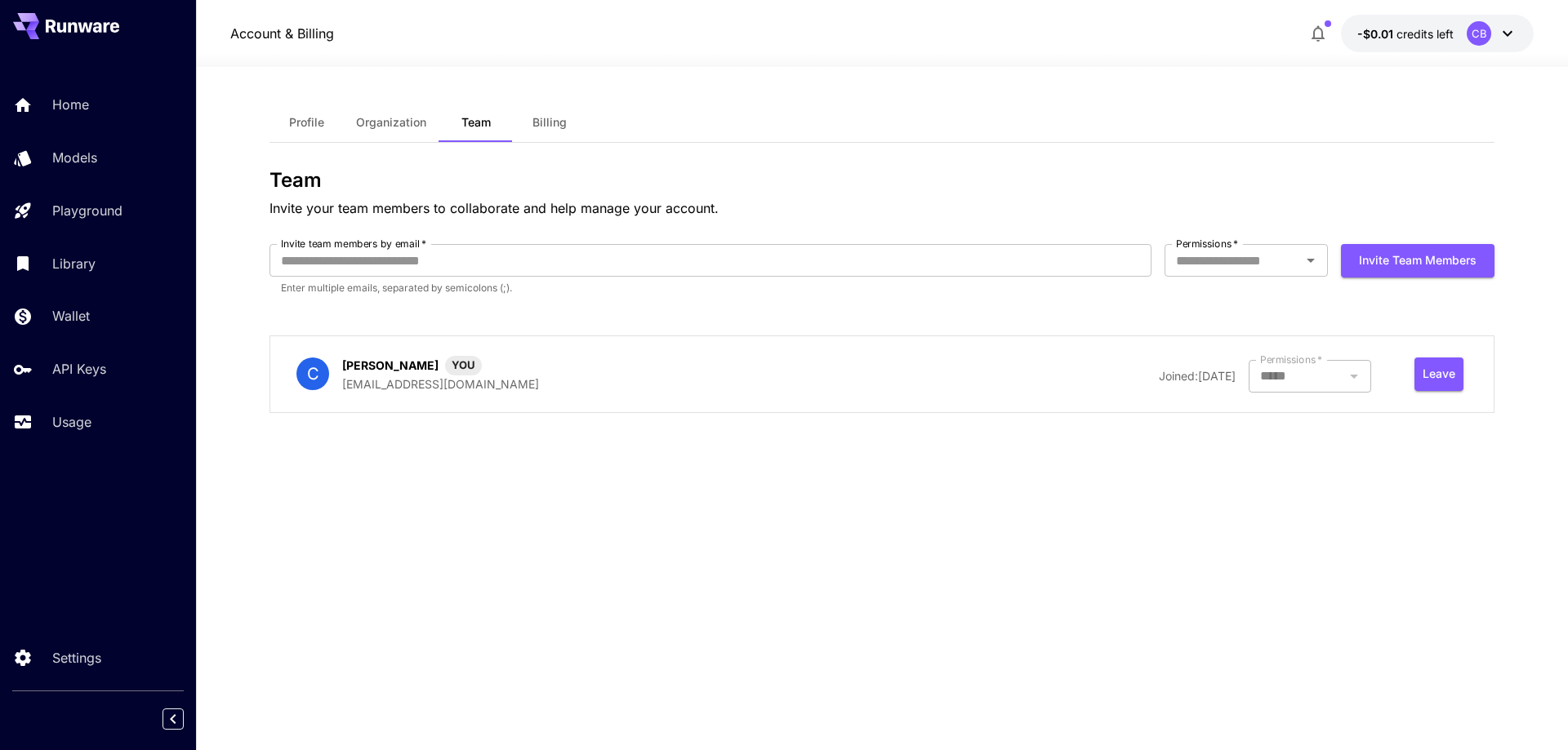
click at [511, 125] on button "Team" at bounding box center [475, 122] width 73 height 39
click at [545, 125] on span "Billing" at bounding box center [549, 122] width 34 height 15
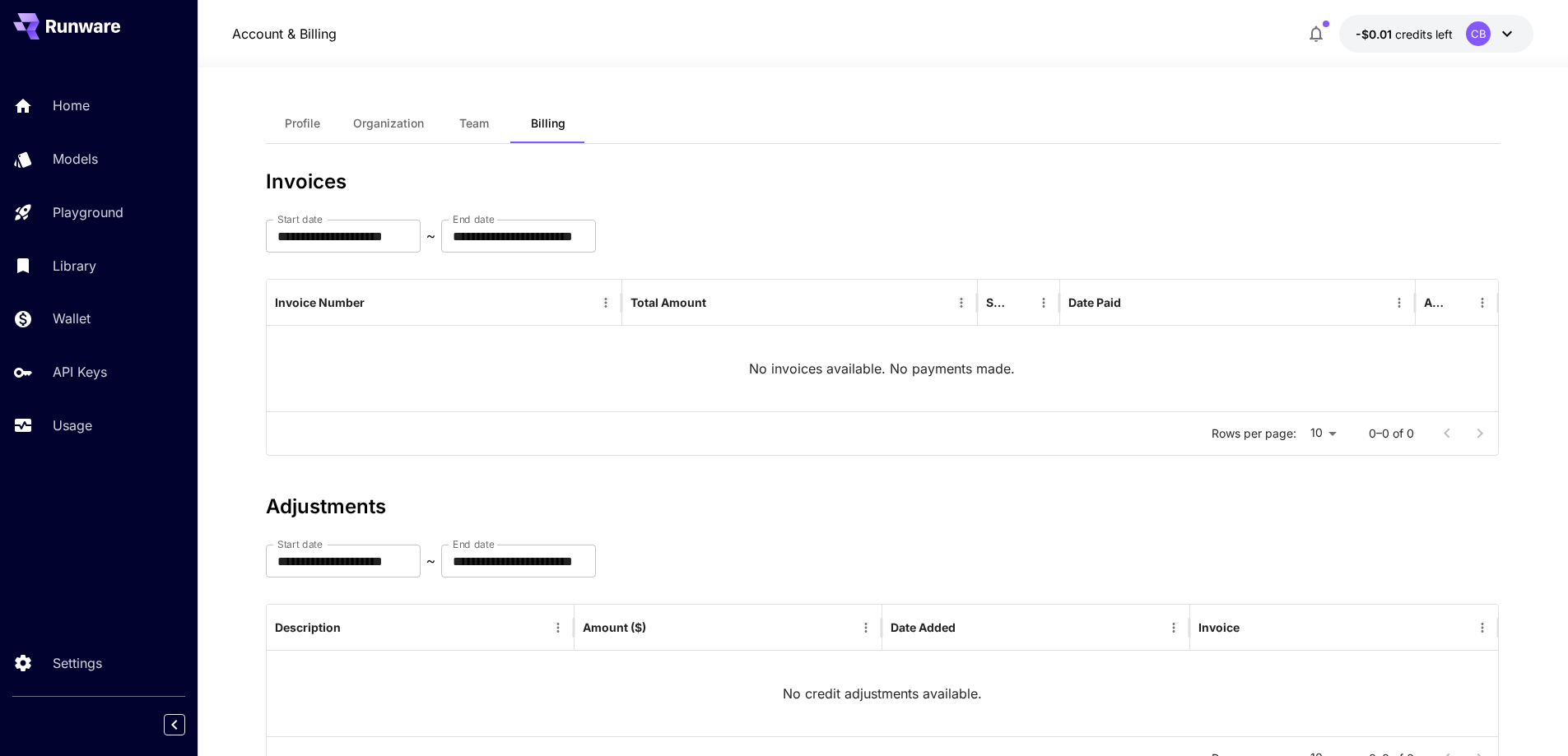
click at [791, 357] on div "No invoices available. No payments made." at bounding box center [882, 368] width 1232 height 86
click at [85, 106] on p "Home" at bounding box center [75, 105] width 37 height 20
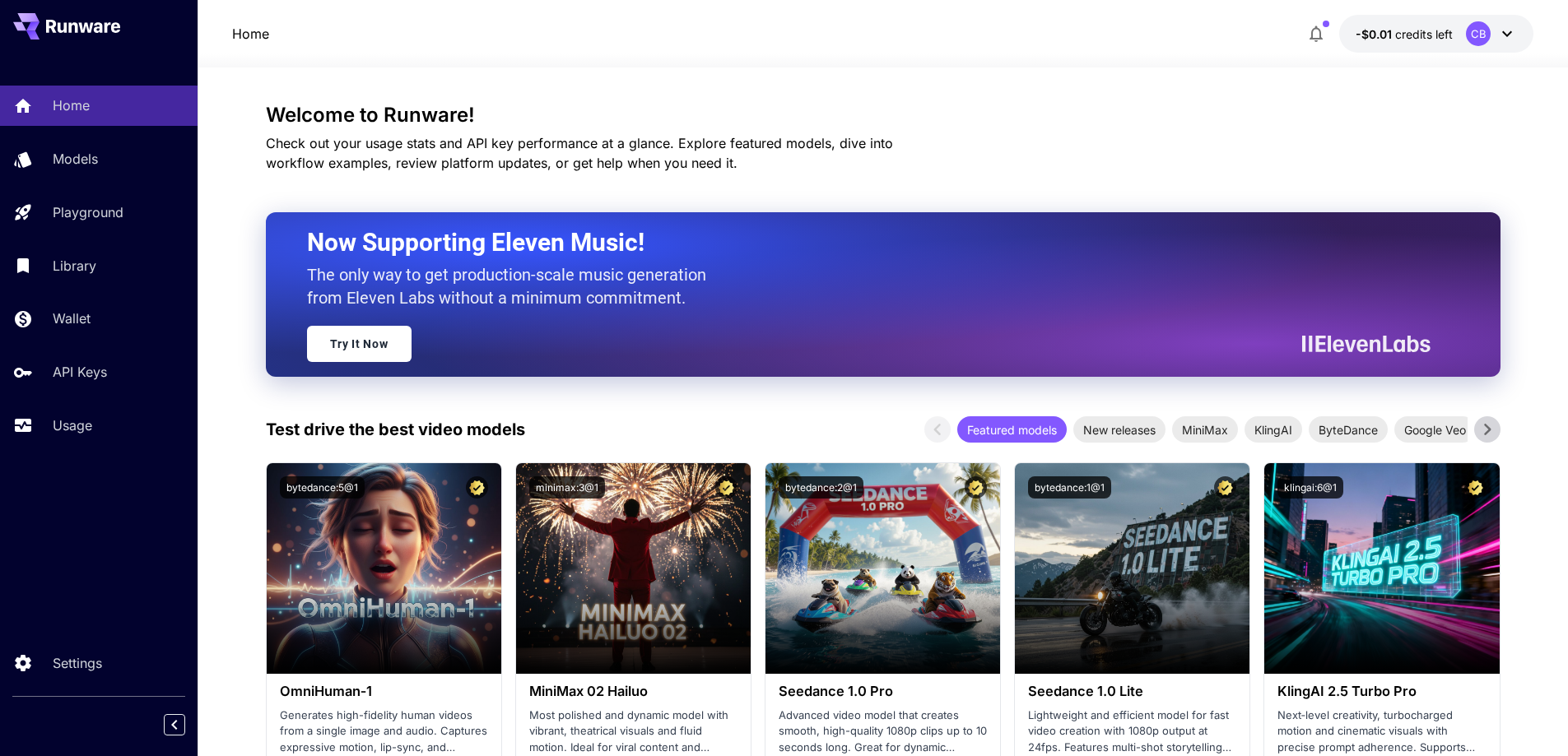
click at [1313, 38] on icon "button" at bounding box center [1315, 34] width 13 height 17
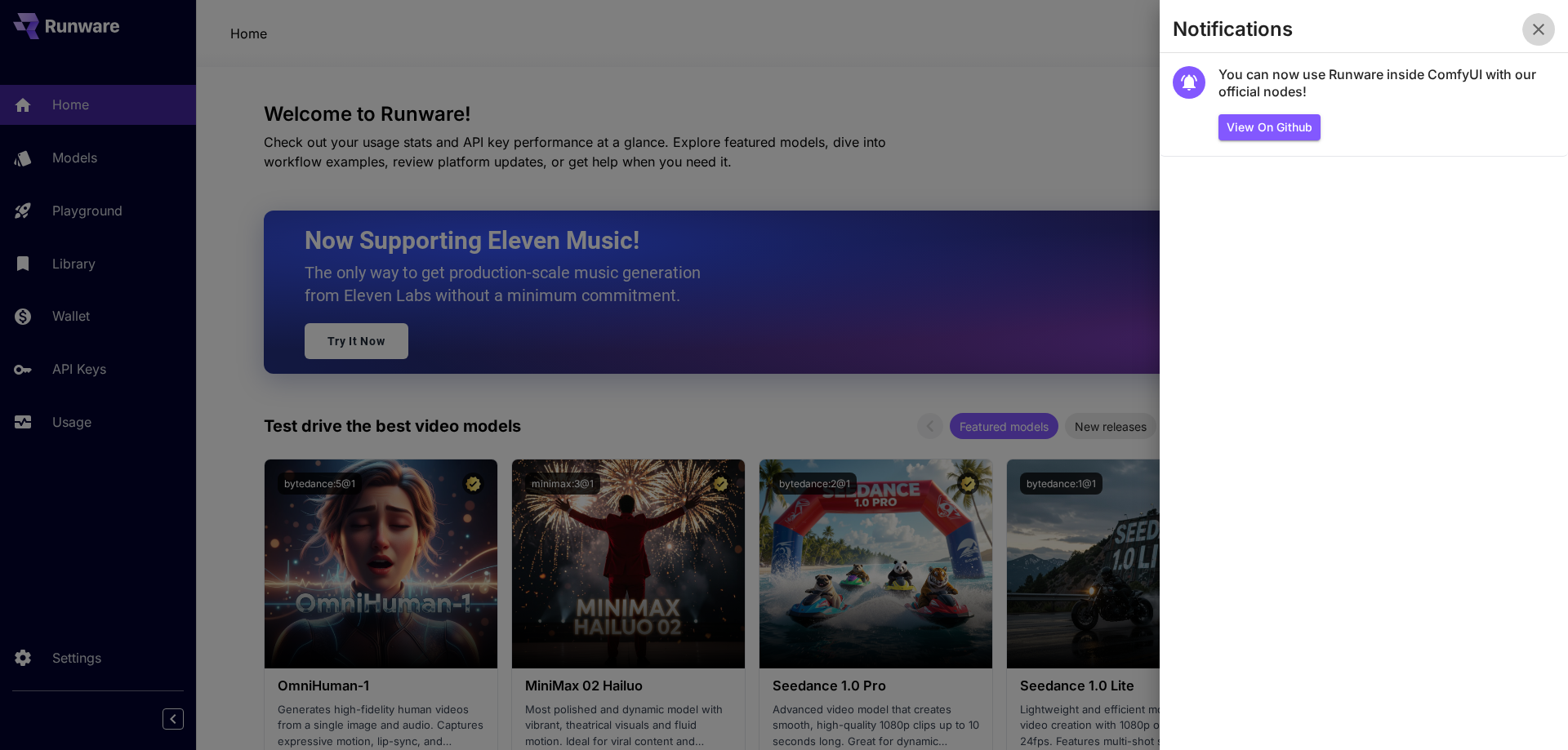
drag, startPoint x: 1542, startPoint y: 22, endPoint x: 1526, endPoint y: 37, distance: 21.9
click at [1542, 23] on icon "button" at bounding box center [1539, 29] width 20 height 20
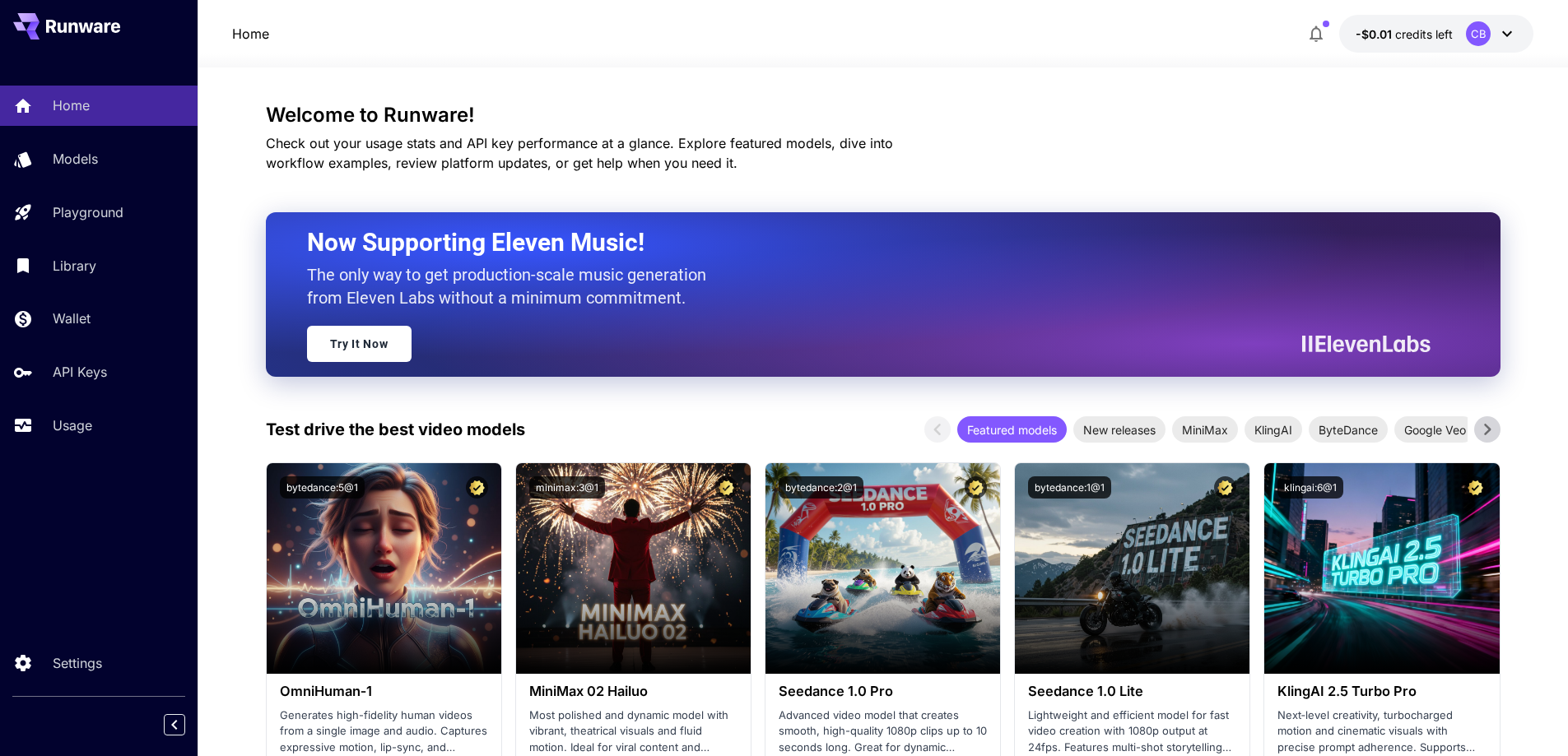
click at [1504, 32] on icon at bounding box center [1507, 34] width 10 height 6
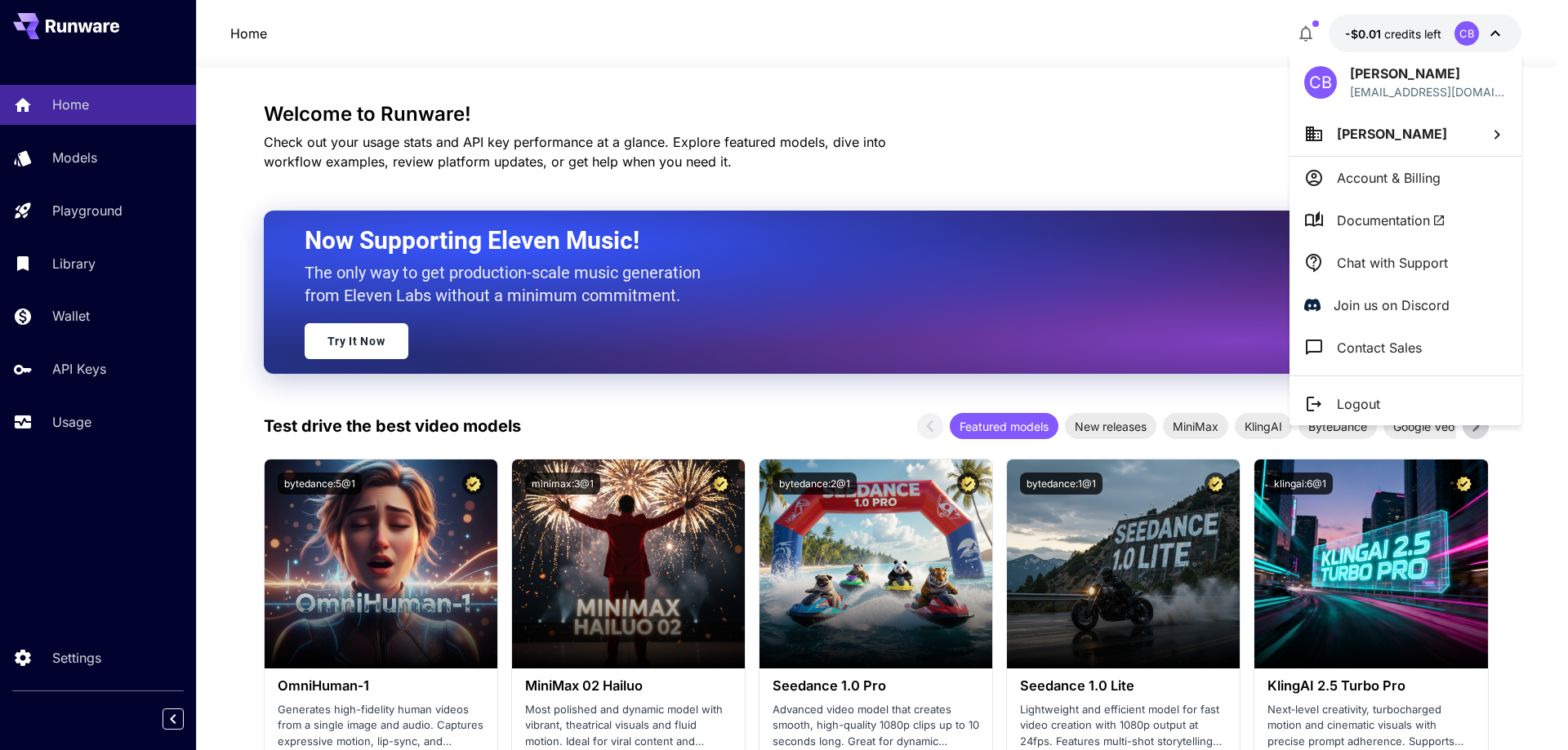
click at [1403, 181] on p "Account & Billing" at bounding box center [1388, 178] width 103 height 20
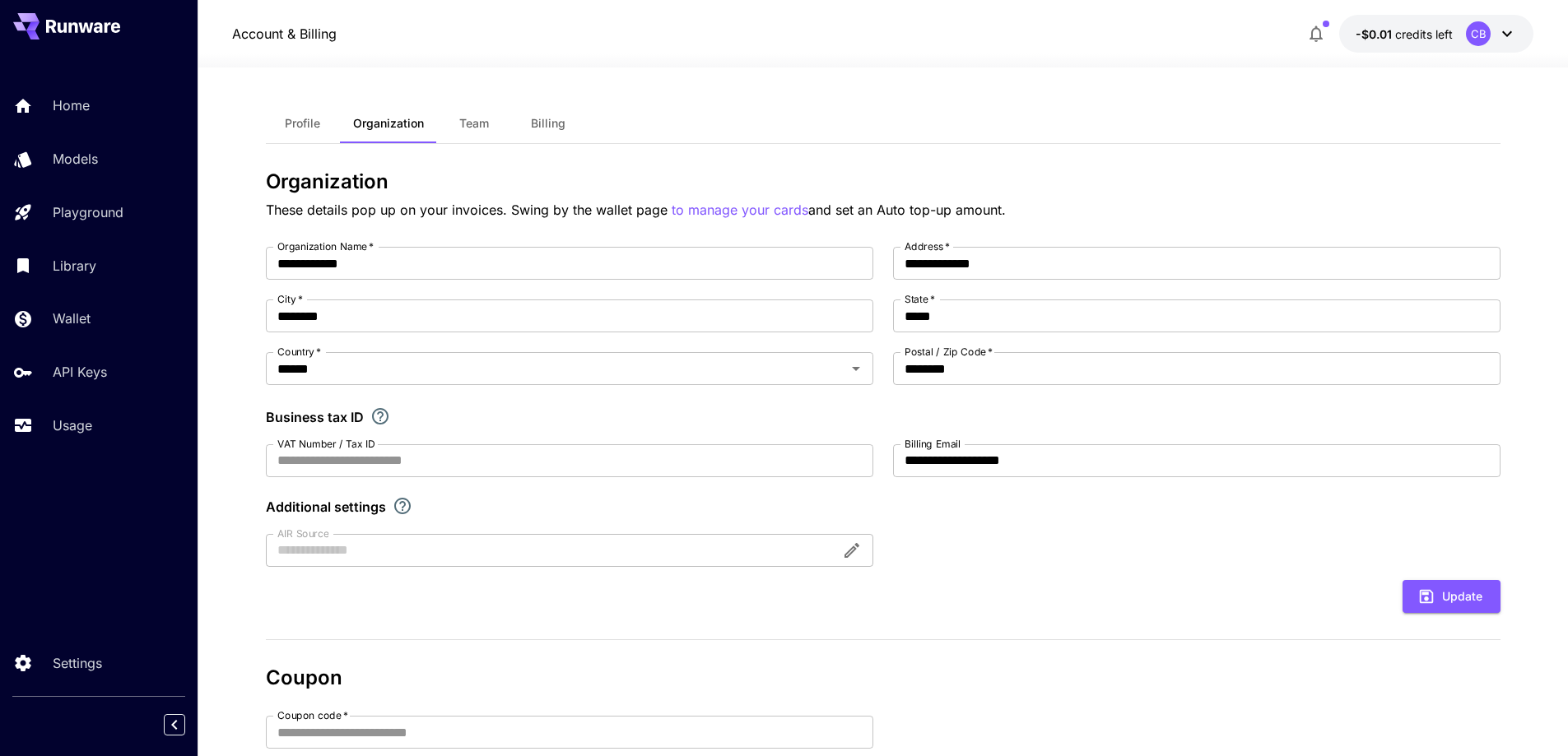
click at [462, 127] on span "Team" at bounding box center [474, 123] width 29 height 15
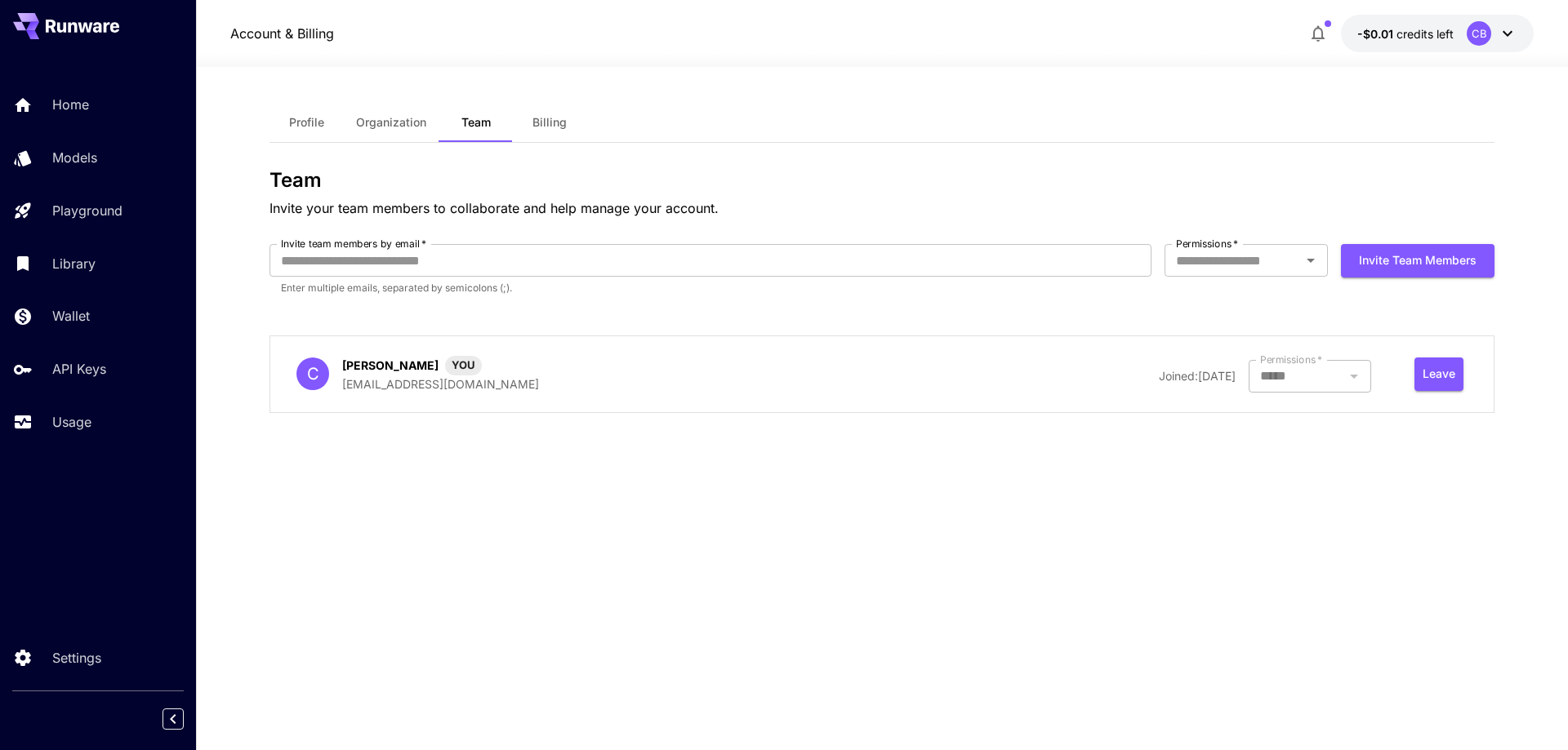
click at [318, 119] on span "Profile" at bounding box center [306, 122] width 35 height 15
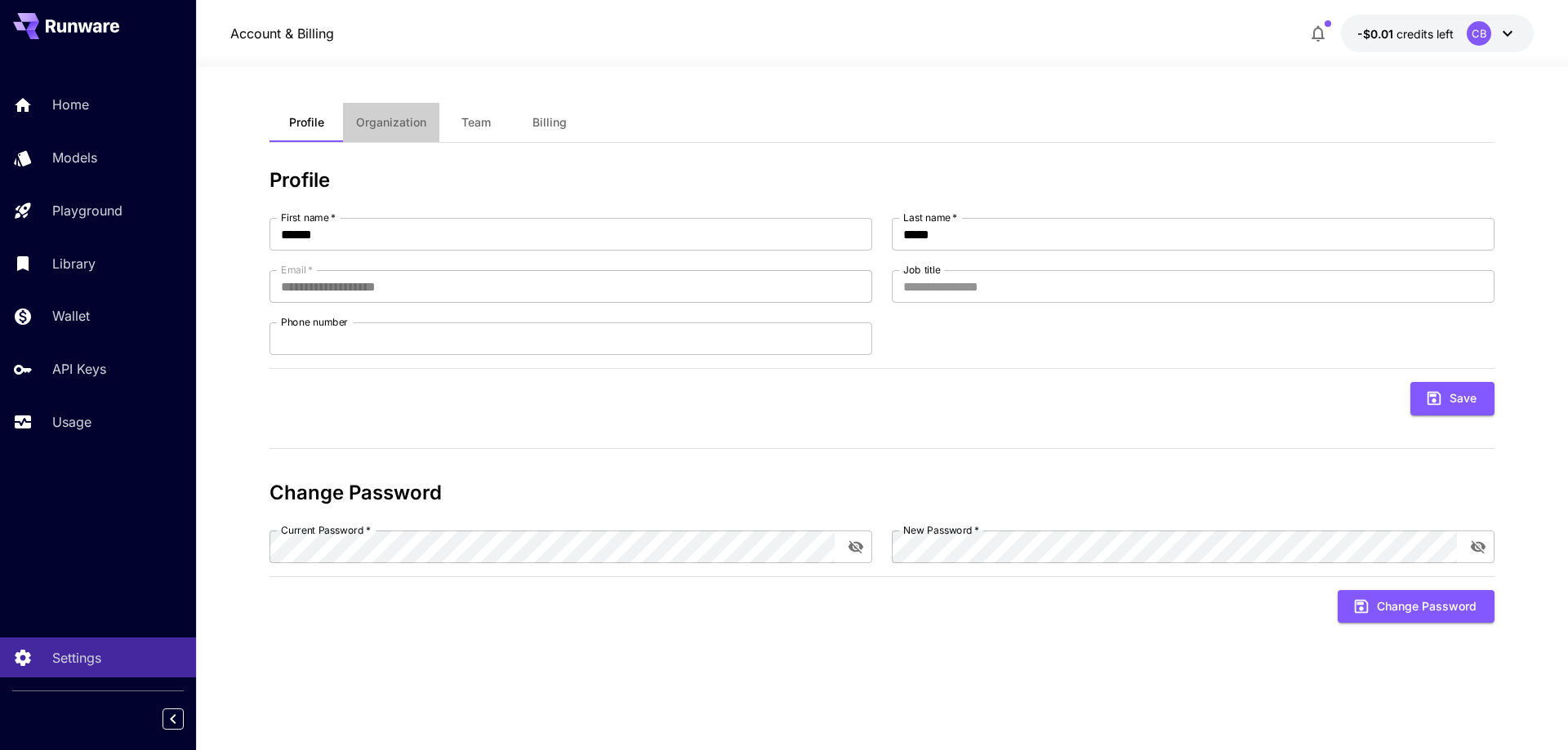
click at [376, 121] on span "Organization" at bounding box center [391, 122] width 70 height 15
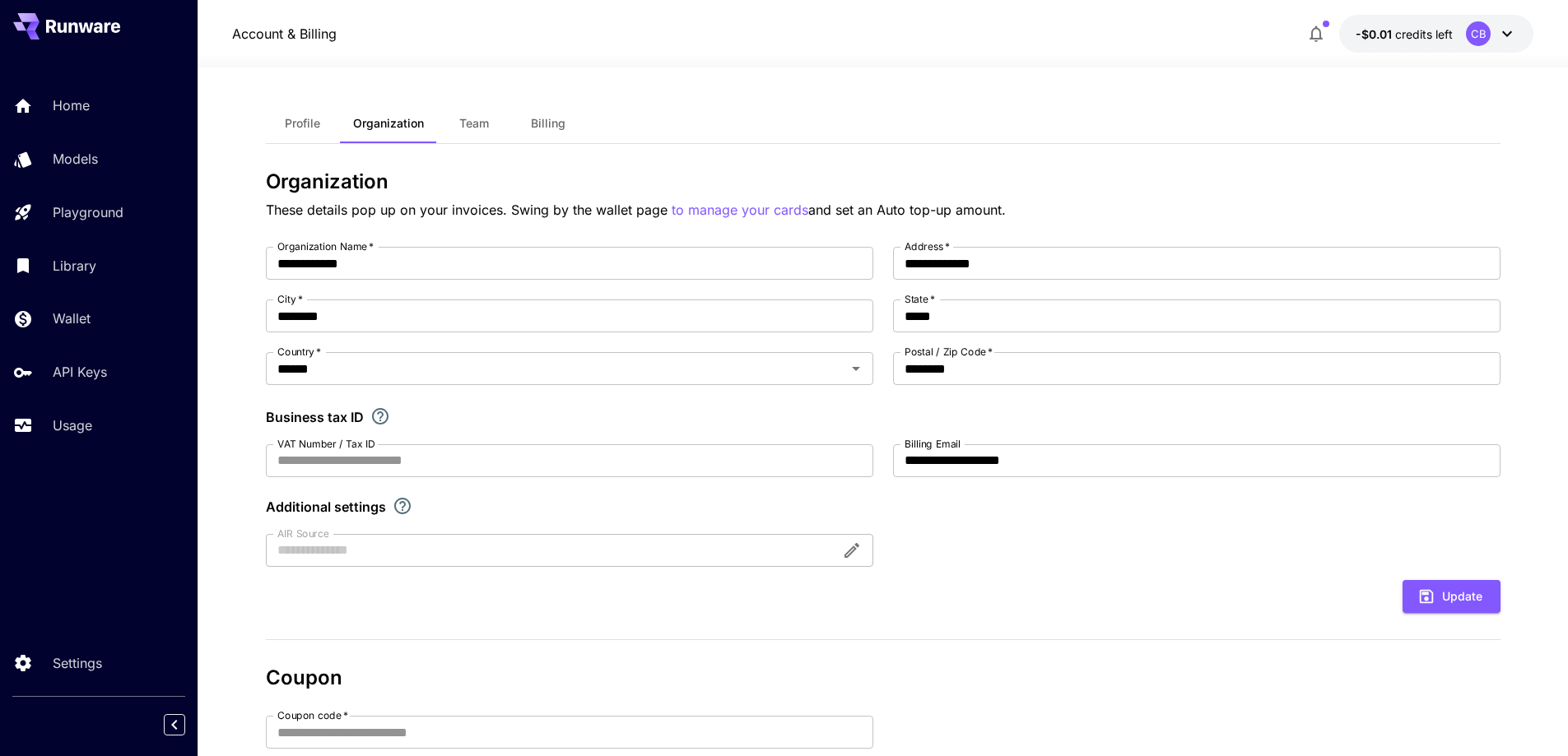
click at [473, 124] on span "Team" at bounding box center [474, 123] width 29 height 15
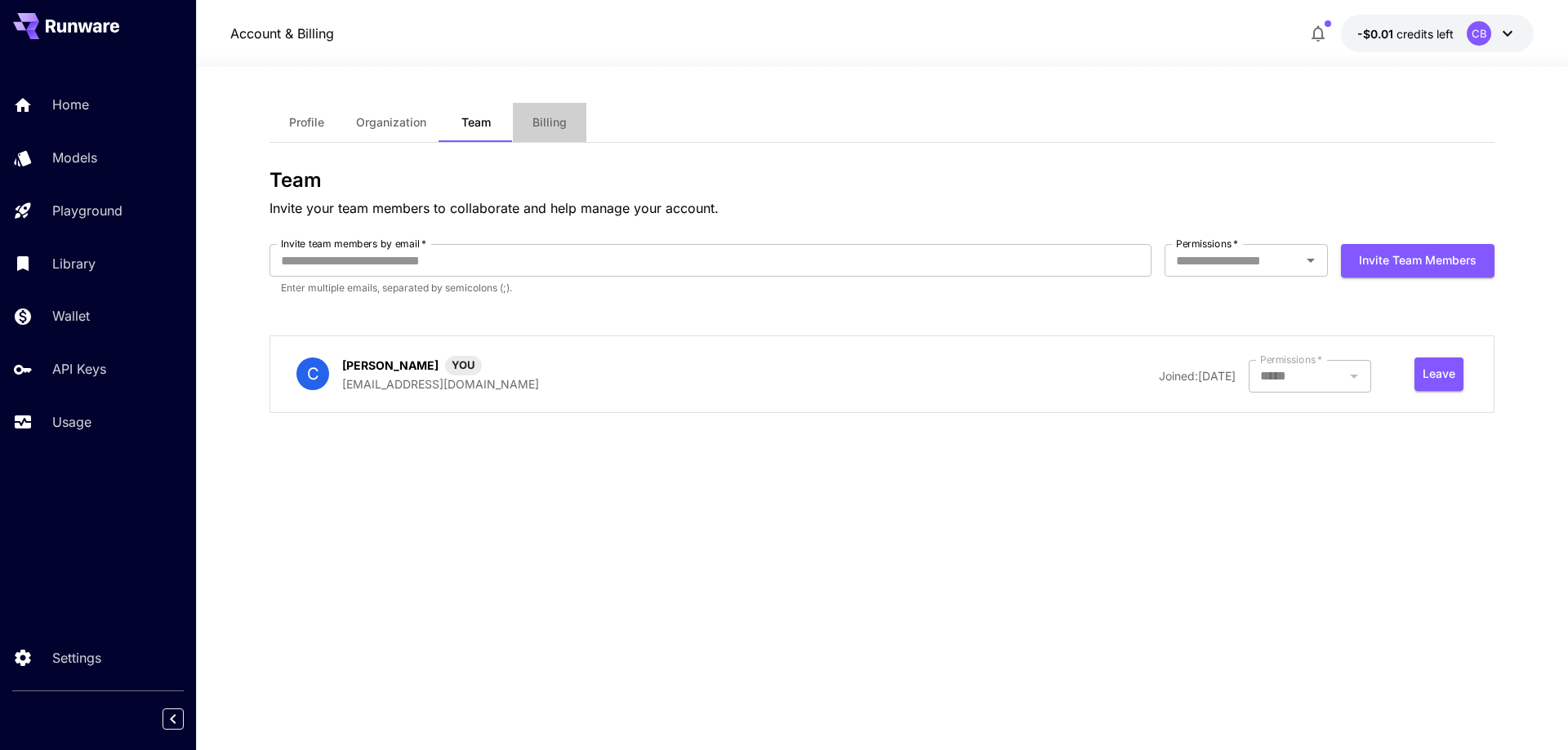
click at [559, 124] on span "Billing" at bounding box center [549, 122] width 34 height 15
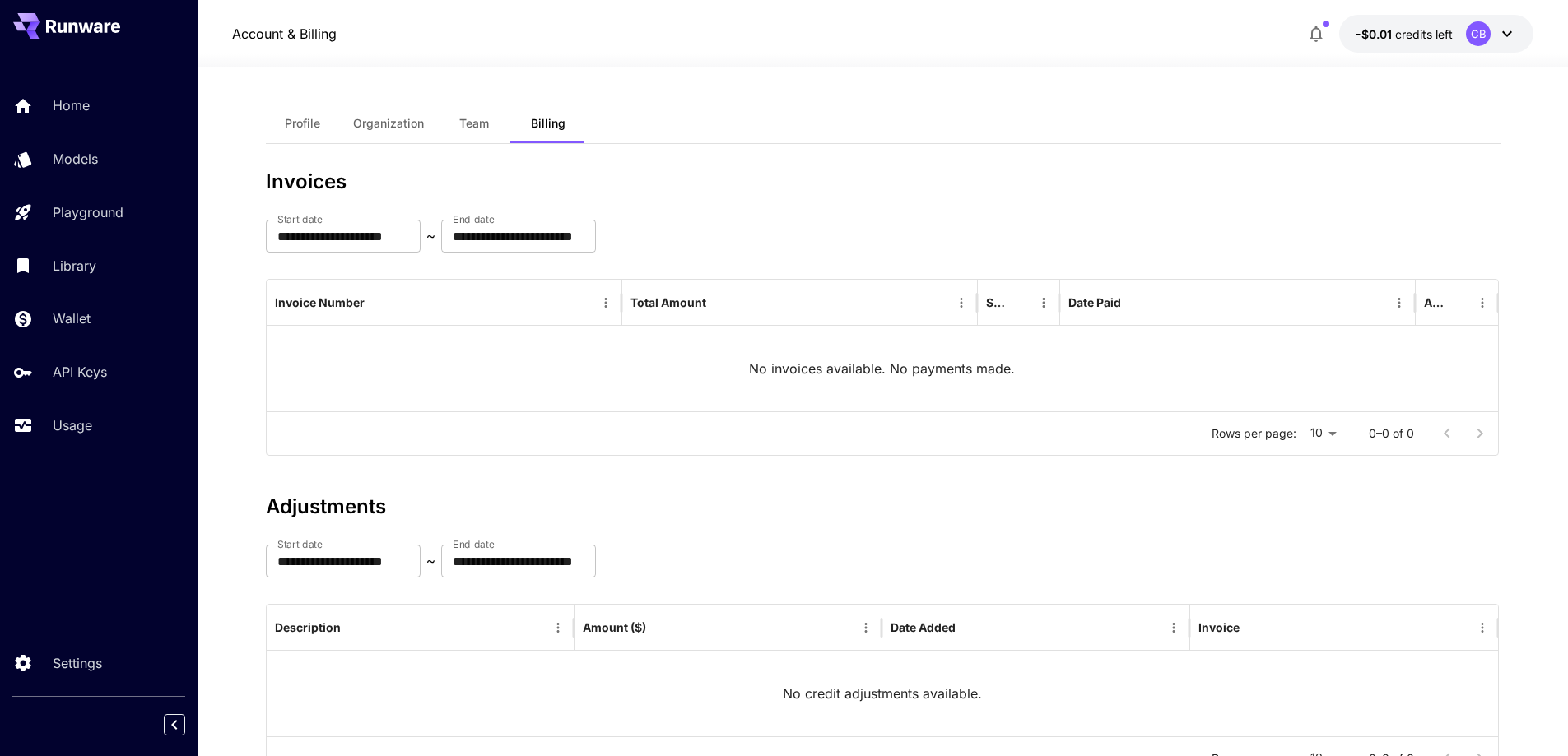
click at [1507, 32] on icon at bounding box center [1507, 33] width 20 height 20
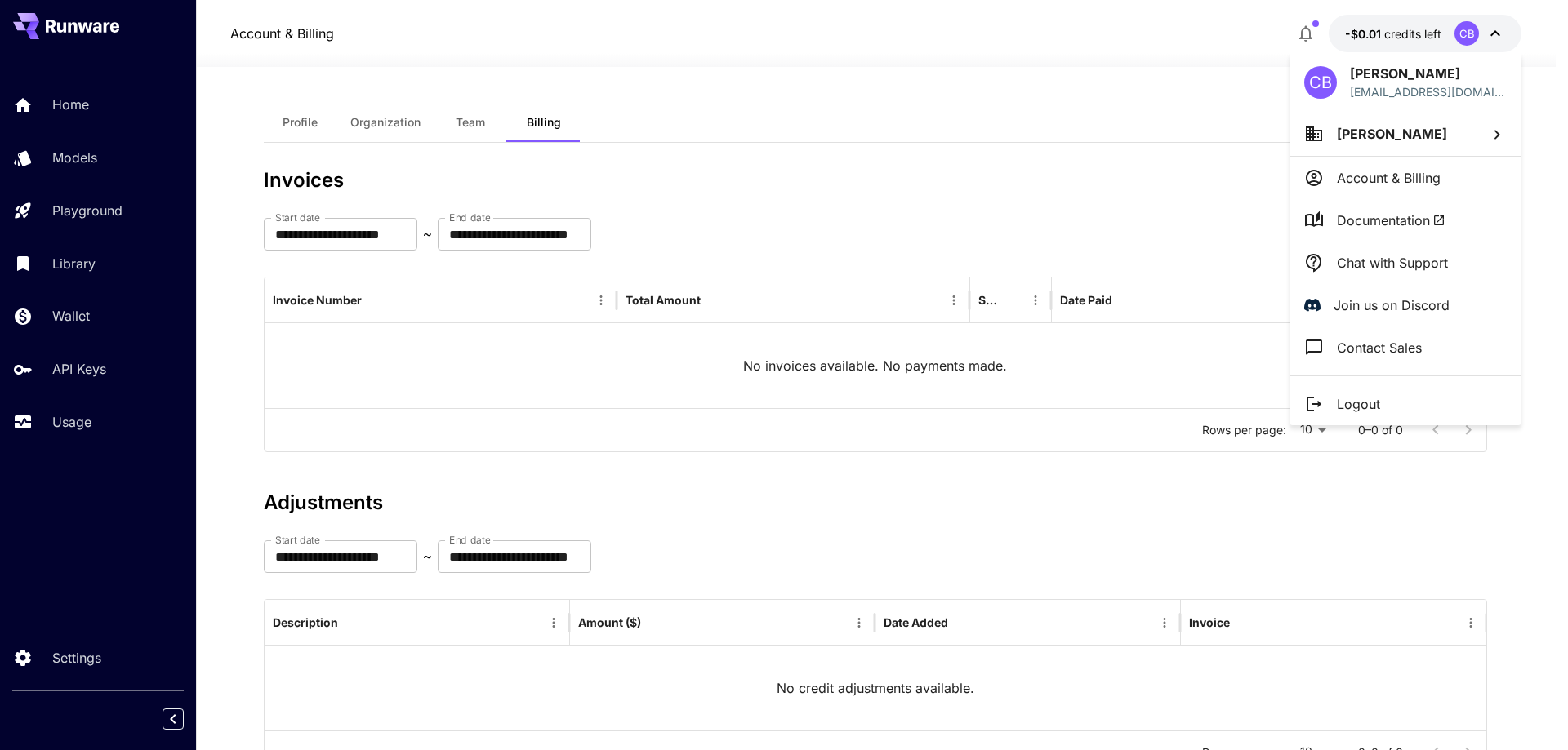
click at [1416, 178] on p "Account & Billing" at bounding box center [1388, 178] width 103 height 20
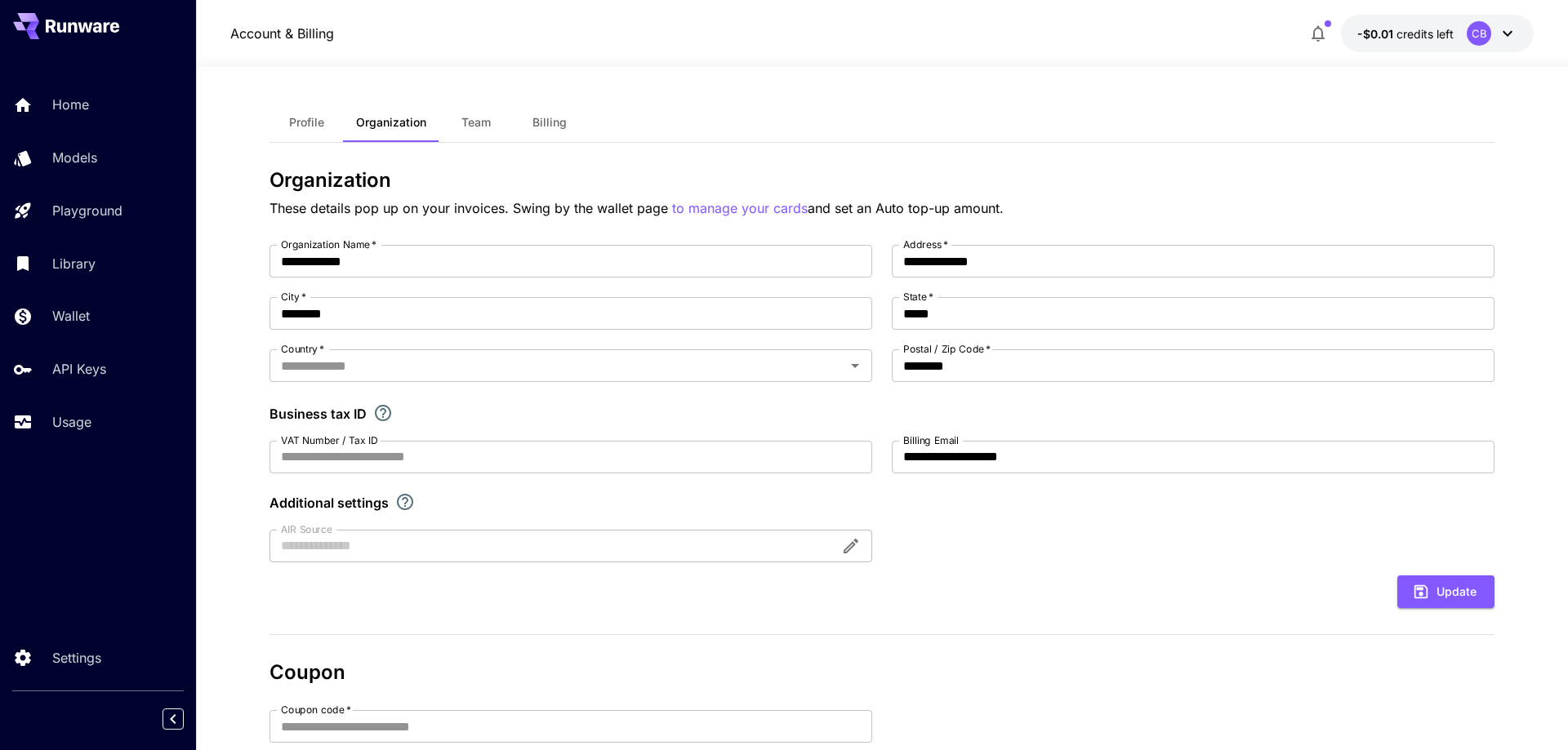
type input "******"
